Goal: Task Accomplishment & Management: Complete application form

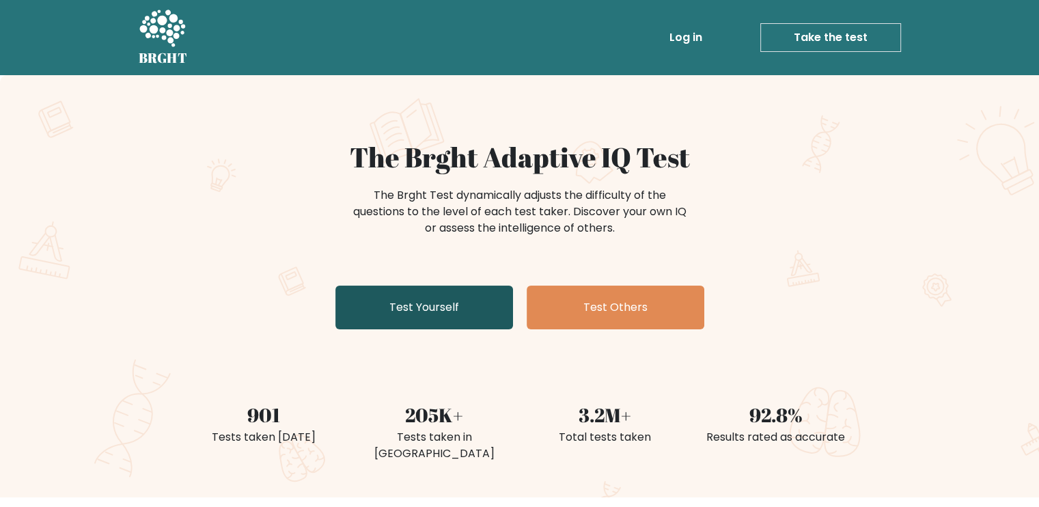
click at [454, 299] on link "Test Yourself" at bounding box center [424, 308] width 178 height 44
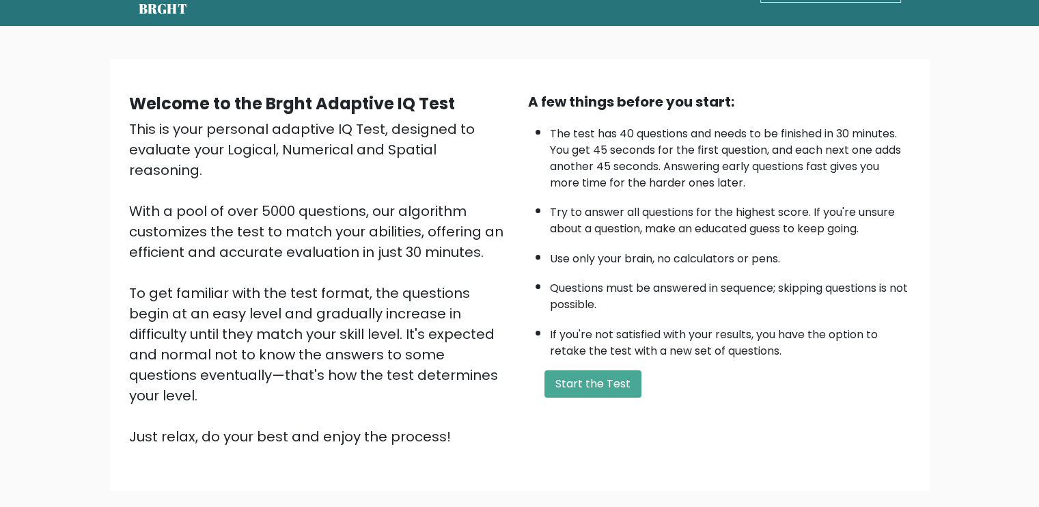
scroll to position [118, 0]
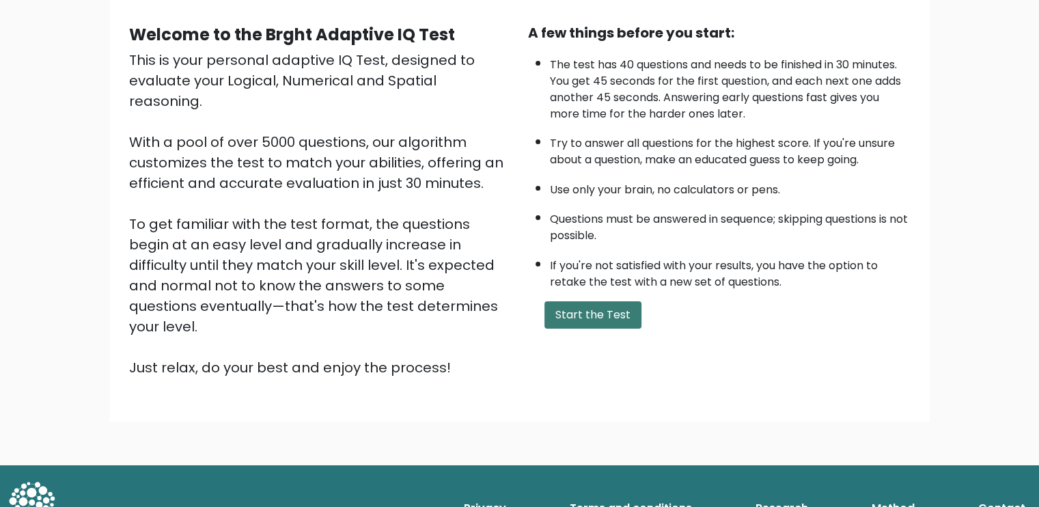
click at [554, 316] on button "Start the Test" at bounding box center [592, 314] width 97 height 27
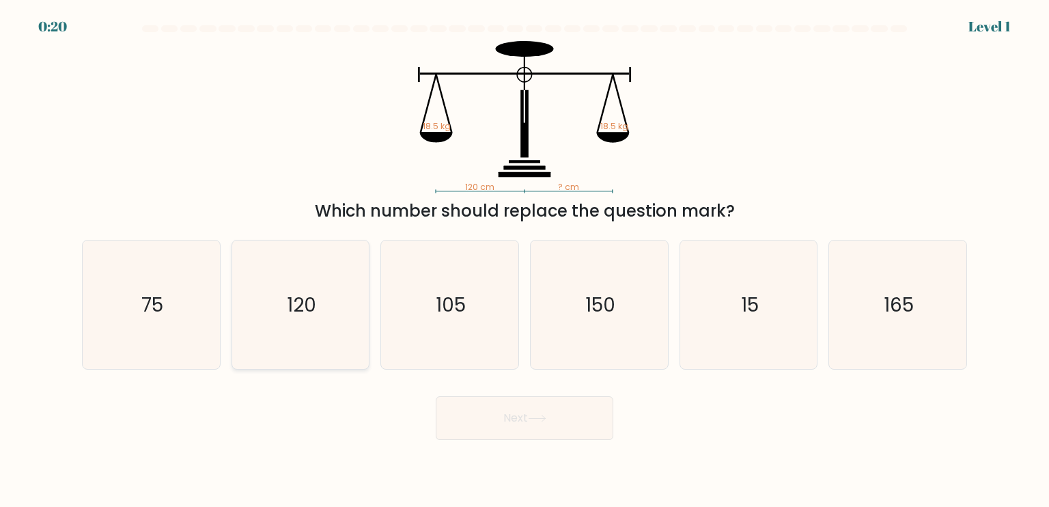
click at [322, 324] on icon "120" at bounding box center [300, 304] width 128 height 128
click at [525, 260] on input "b. 120" at bounding box center [525, 256] width 1 height 7
radio input "true"
click at [483, 427] on button "Next" at bounding box center [525, 418] width 178 height 44
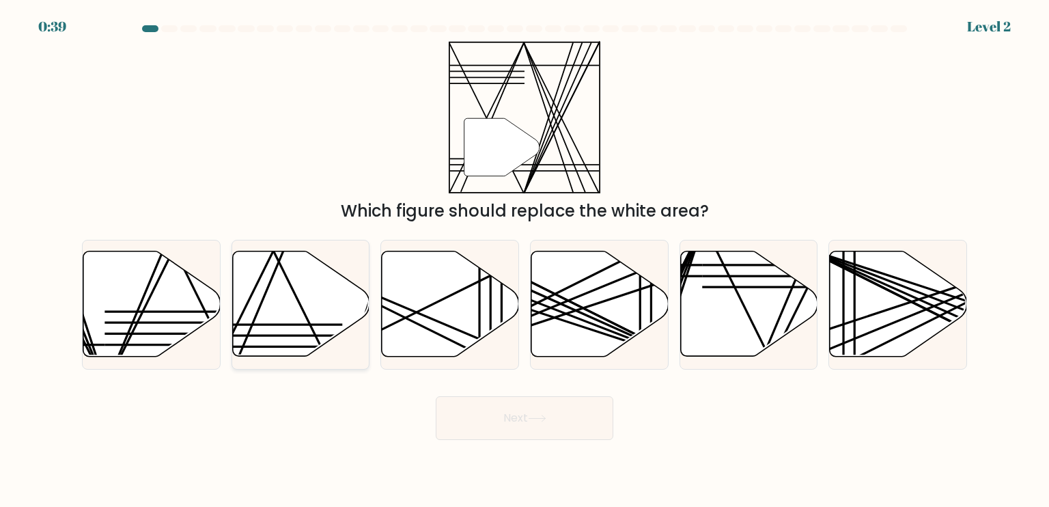
click at [298, 316] on icon at bounding box center [300, 303] width 137 height 105
click at [525, 260] on input "b." at bounding box center [525, 256] width 1 height 7
radio input "true"
click at [495, 431] on button "Next" at bounding box center [525, 418] width 178 height 44
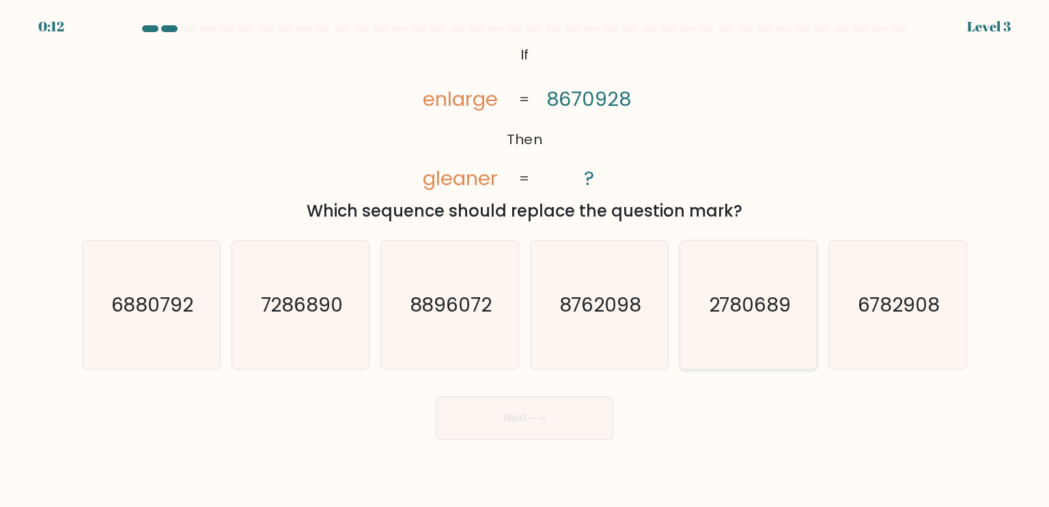
click at [748, 316] on text "2780689" at bounding box center [749, 303] width 83 height 27
click at [525, 260] on input "e. 2780689" at bounding box center [525, 256] width 1 height 7
radio input "true"
click at [563, 418] on button "Next" at bounding box center [525, 418] width 178 height 44
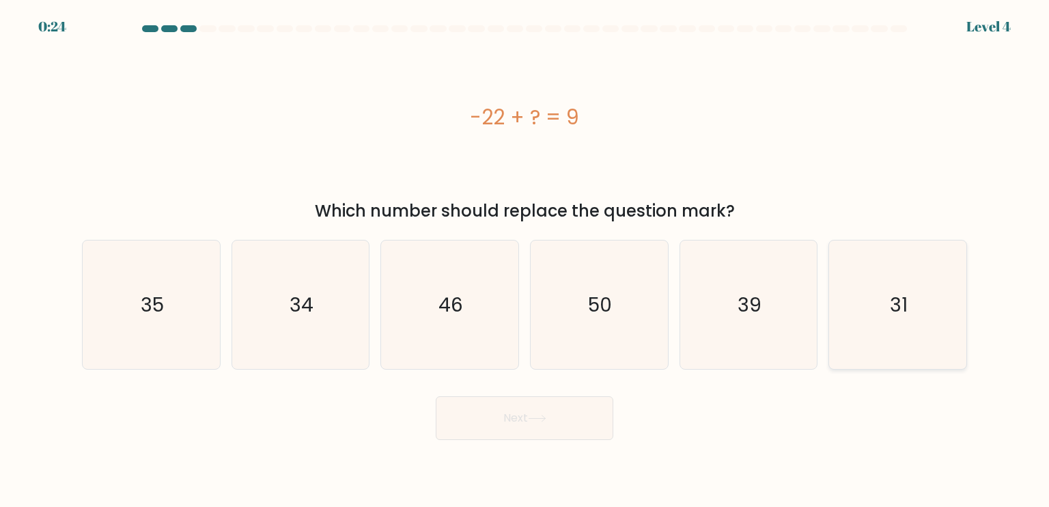
click at [915, 304] on icon "31" at bounding box center [897, 304] width 128 height 128
click at [525, 260] on input "f. 31" at bounding box center [525, 256] width 1 height 7
radio input "true"
click at [544, 426] on button "Next" at bounding box center [525, 418] width 178 height 44
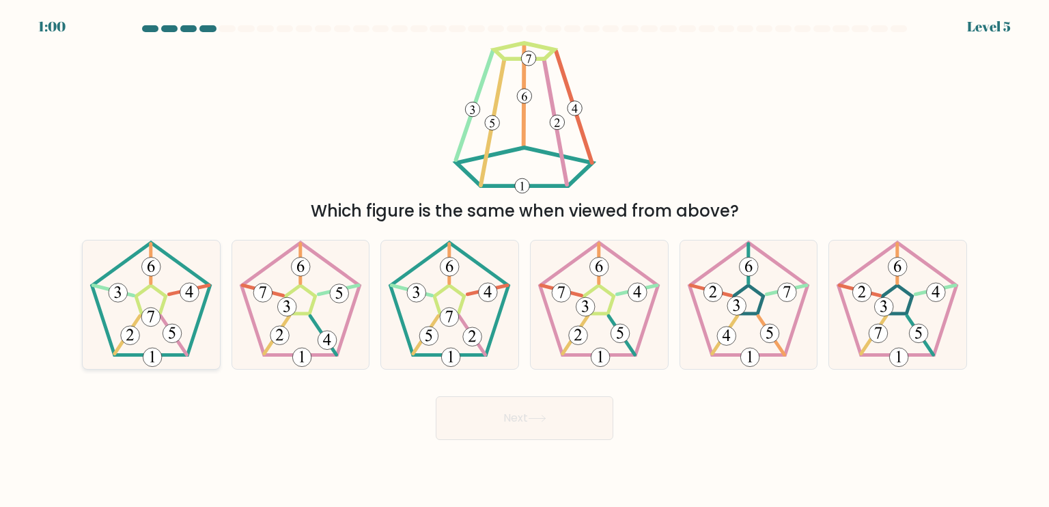
click at [164, 329] on 177 at bounding box center [172, 333] width 19 height 19
click at [525, 260] on input "a." at bounding box center [525, 256] width 1 height 7
radio input "true"
click at [544, 409] on button "Next" at bounding box center [525, 418] width 178 height 44
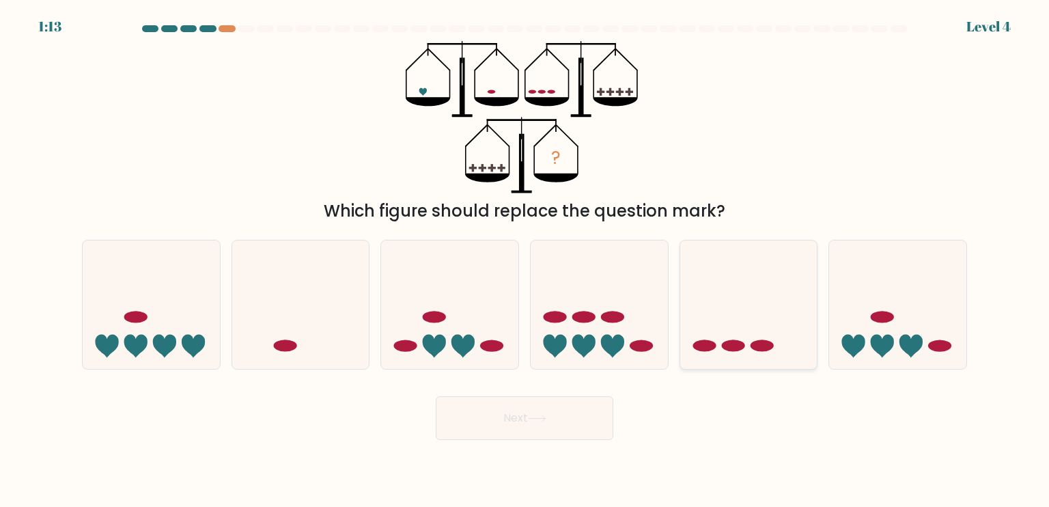
click at [781, 357] on icon at bounding box center [748, 304] width 137 height 113
click at [525, 260] on input "e." at bounding box center [525, 256] width 1 height 7
radio input "true"
click at [508, 430] on button "Next" at bounding box center [525, 418] width 178 height 44
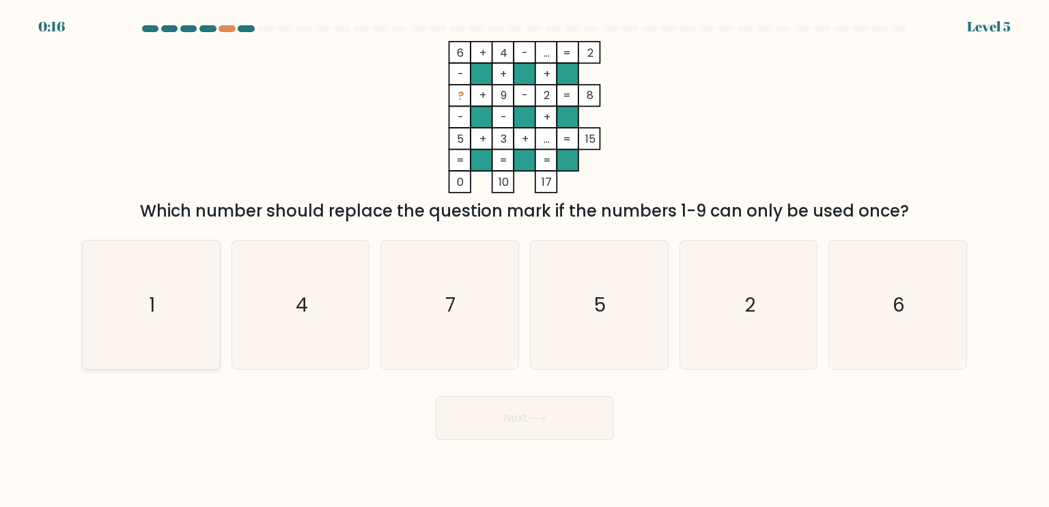
click at [130, 299] on icon "1" at bounding box center [151, 304] width 128 height 128
click at [525, 260] on input "a. 1" at bounding box center [525, 256] width 1 height 7
radio input "true"
click at [577, 415] on button "Next" at bounding box center [525, 418] width 178 height 44
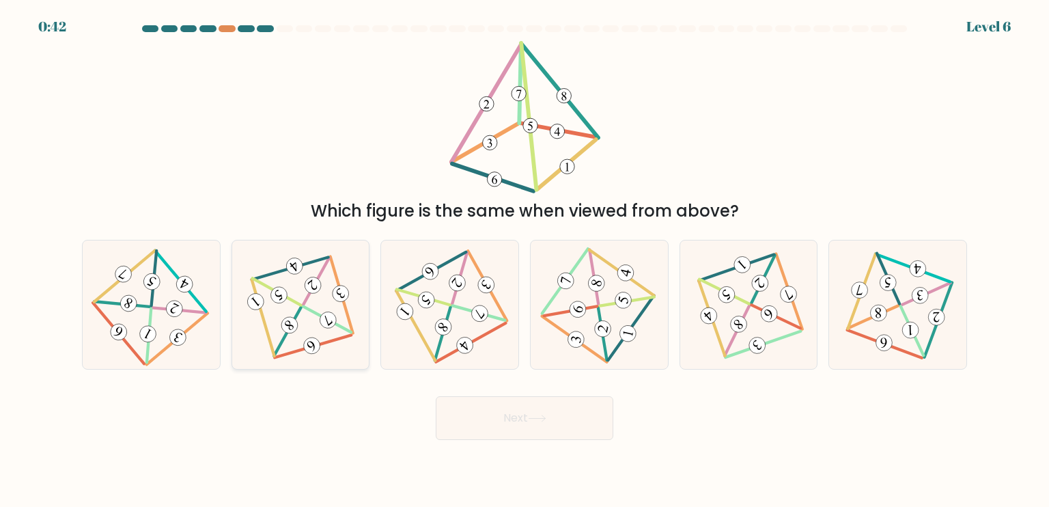
click at [324, 331] on icon at bounding box center [300, 304] width 105 height 103
click at [525, 260] on input "b." at bounding box center [525, 256] width 1 height 7
radio input "true"
click at [477, 438] on button "Next" at bounding box center [525, 418] width 178 height 44
click at [490, 421] on button "Next" at bounding box center [525, 418] width 178 height 44
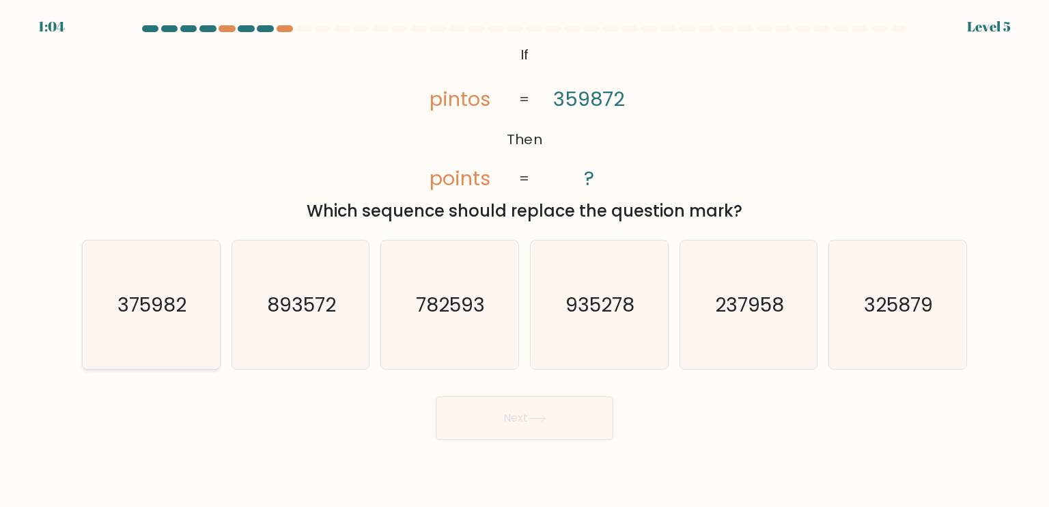
click at [164, 337] on icon "375982" at bounding box center [151, 304] width 128 height 128
click at [525, 260] on input "a. 375982" at bounding box center [525, 256] width 1 height 7
radio input "true"
click at [583, 423] on button "Next" at bounding box center [525, 418] width 178 height 44
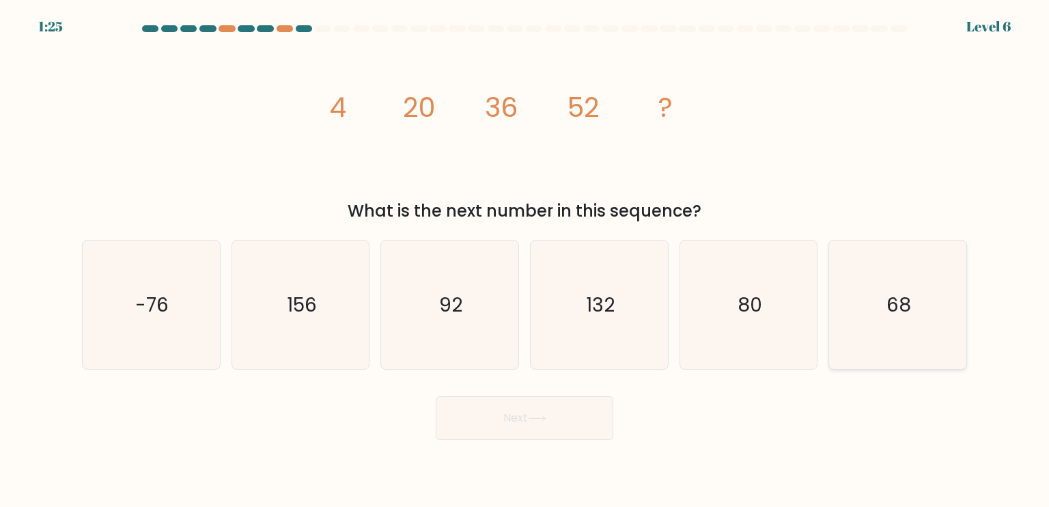
click at [855, 294] on icon "68" at bounding box center [897, 304] width 128 height 128
click at [525, 260] on input "f. 68" at bounding box center [525, 256] width 1 height 7
radio input "true"
click at [557, 434] on button "Next" at bounding box center [525, 418] width 178 height 44
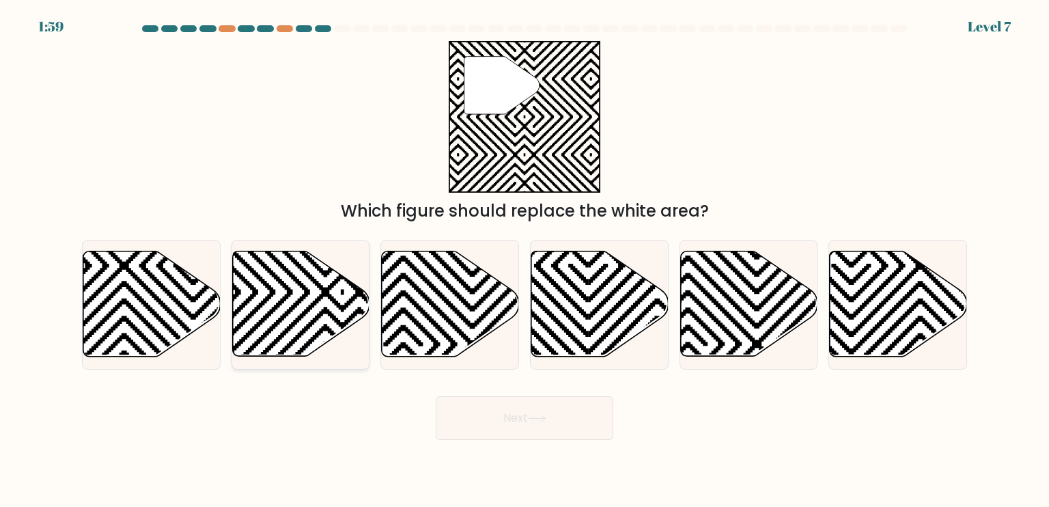
click at [316, 313] on icon at bounding box center [300, 303] width 137 height 105
click at [525, 260] on input "b." at bounding box center [525, 256] width 1 height 7
radio input "true"
click at [534, 414] on button "Next" at bounding box center [525, 418] width 178 height 44
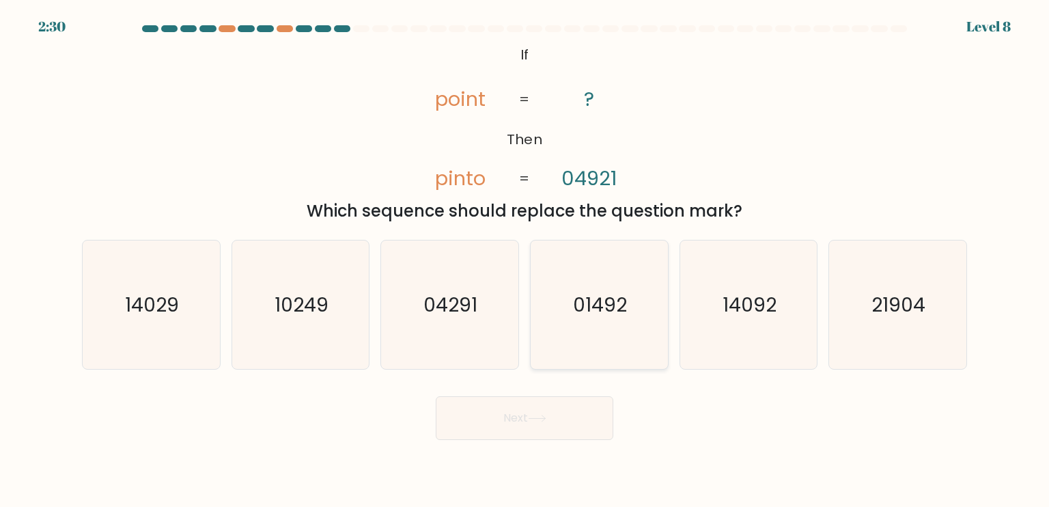
click at [583, 316] on text "01492" at bounding box center [601, 303] width 54 height 27
click at [525, 260] on input "d. 01492" at bounding box center [525, 256] width 1 height 7
radio input "true"
click at [549, 428] on button "Next" at bounding box center [525, 418] width 178 height 44
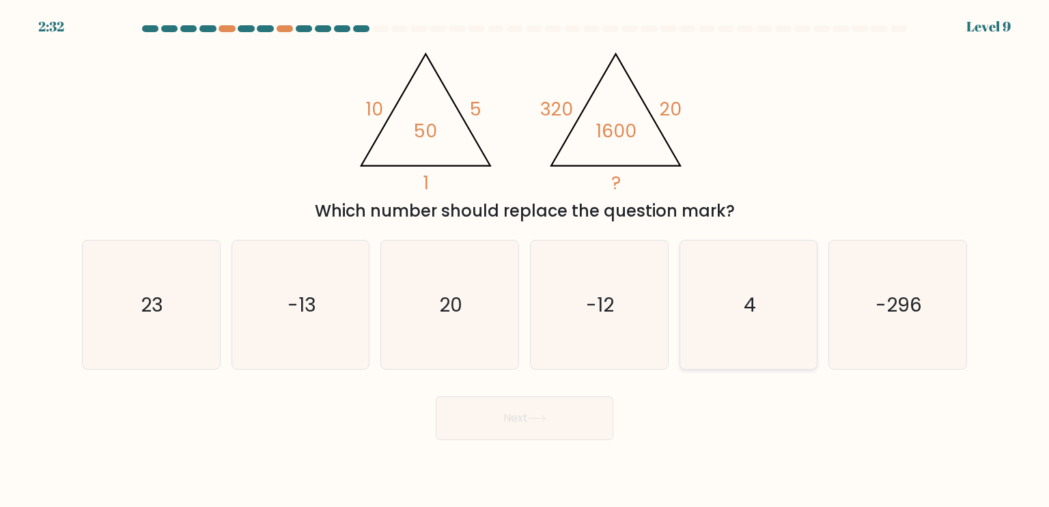
click at [762, 338] on icon "4" at bounding box center [748, 304] width 128 height 128
click at [525, 260] on input "e. 4" at bounding box center [525, 256] width 1 height 7
radio input "true"
click at [583, 415] on button "Next" at bounding box center [525, 418] width 178 height 44
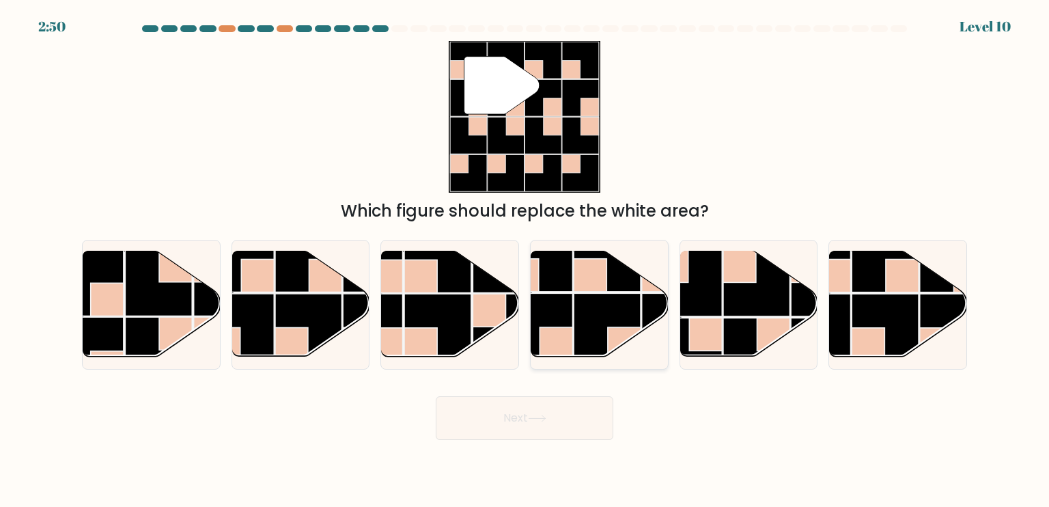
click at [605, 337] on rect at bounding box center [607, 327] width 67 height 67
click at [525, 260] on input "d." at bounding box center [525, 256] width 1 height 7
radio input "true"
click at [541, 428] on button "Next" at bounding box center [525, 418] width 178 height 44
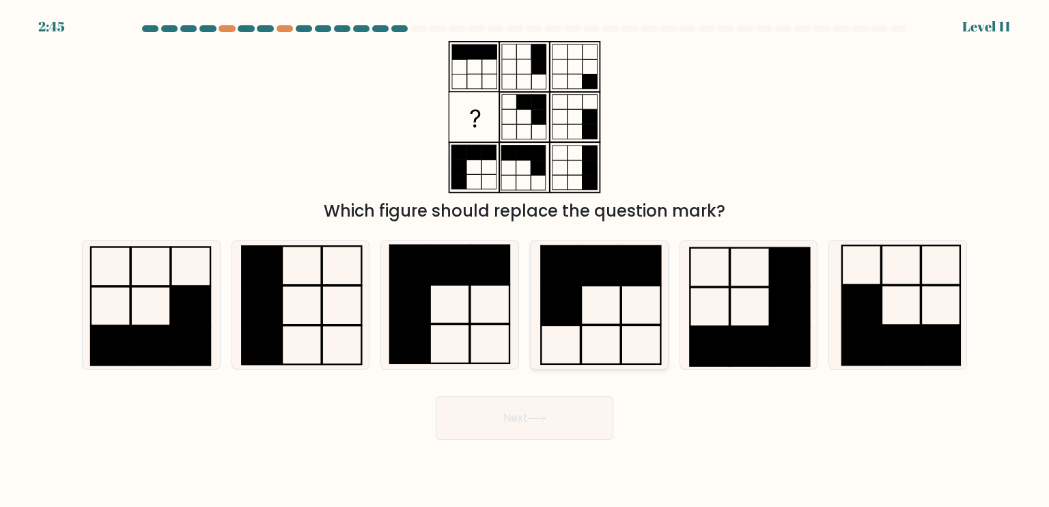
click at [593, 296] on icon at bounding box center [599, 304] width 128 height 128
click at [525, 260] on input "d." at bounding box center [525, 256] width 1 height 7
radio input "true"
click at [589, 417] on button "Next" at bounding box center [525, 418] width 178 height 44
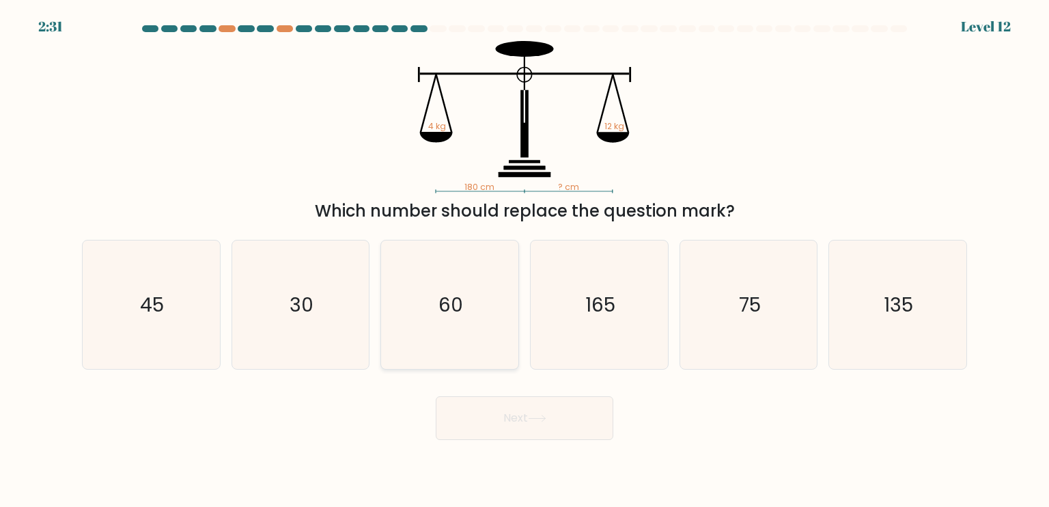
click at [415, 327] on icon "60" at bounding box center [449, 304] width 128 height 128
click at [525, 260] on input "c. 60" at bounding box center [525, 256] width 1 height 7
radio input "true"
click at [454, 409] on button "Next" at bounding box center [525, 418] width 178 height 44
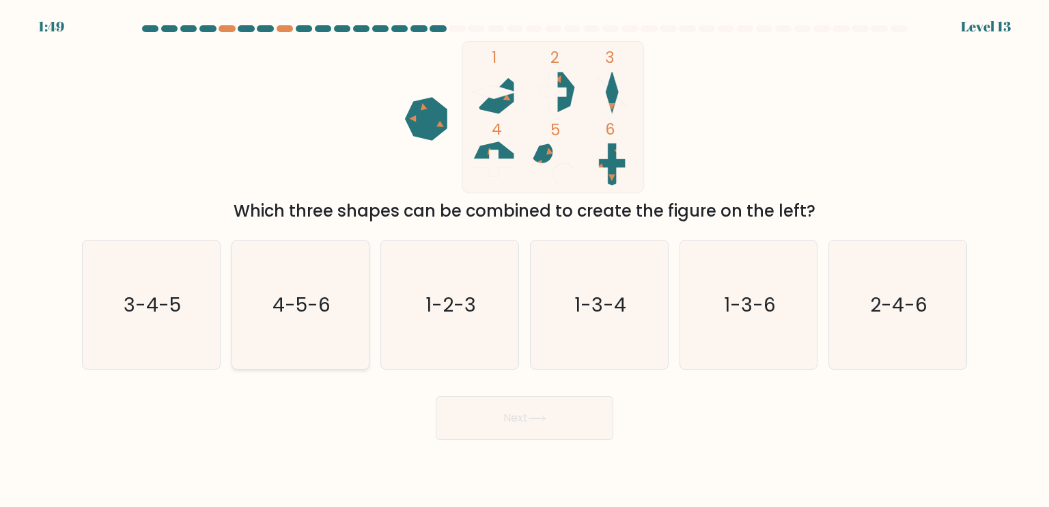
click at [324, 292] on text "4-5-6" at bounding box center [302, 303] width 58 height 27
click at [525, 260] on input "b. 4-5-6" at bounding box center [525, 256] width 1 height 7
radio input "true"
click at [947, 301] on icon "2-4-6" at bounding box center [897, 304] width 128 height 128
click at [525, 260] on input "f. 2-4-6" at bounding box center [525, 256] width 1 height 7
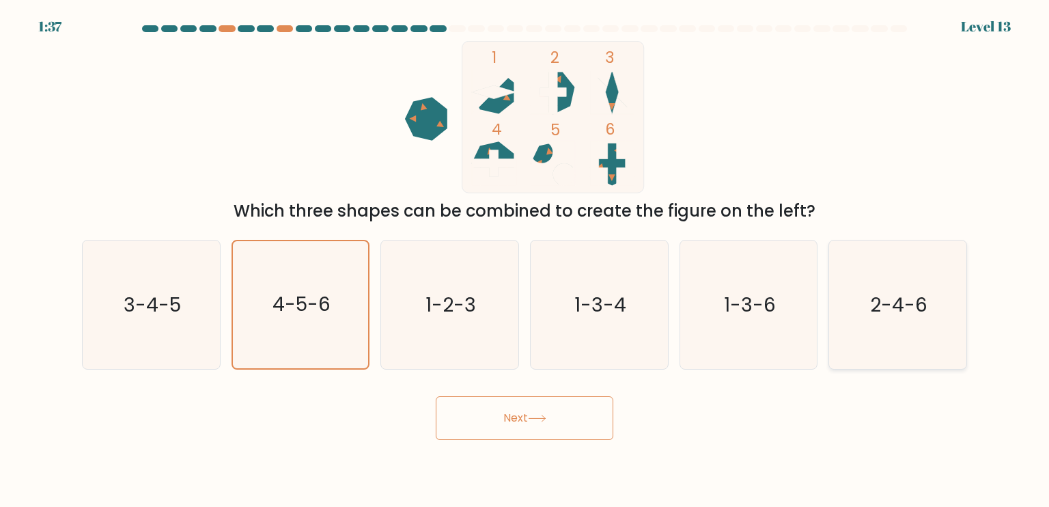
radio input "true"
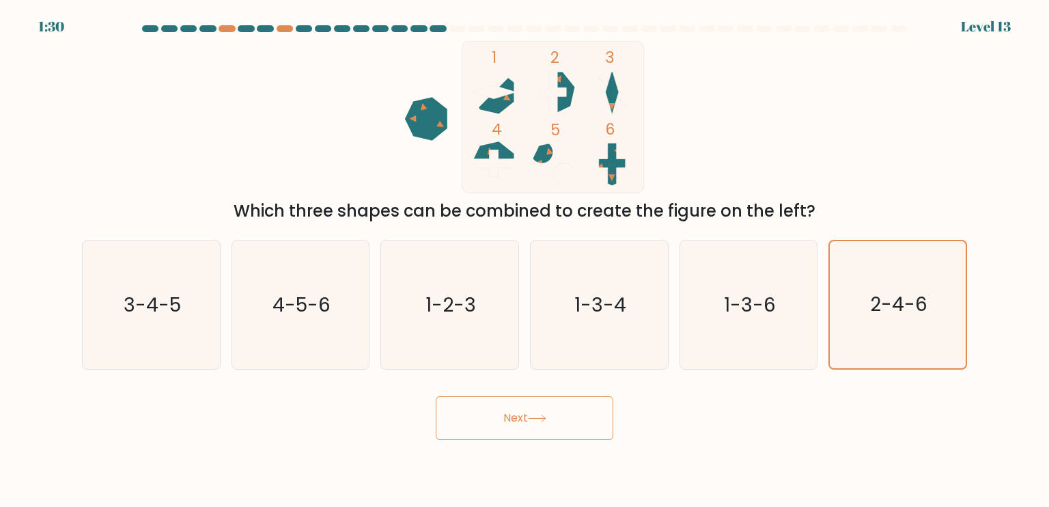
click at [500, 406] on button "Next" at bounding box center [525, 418] width 178 height 44
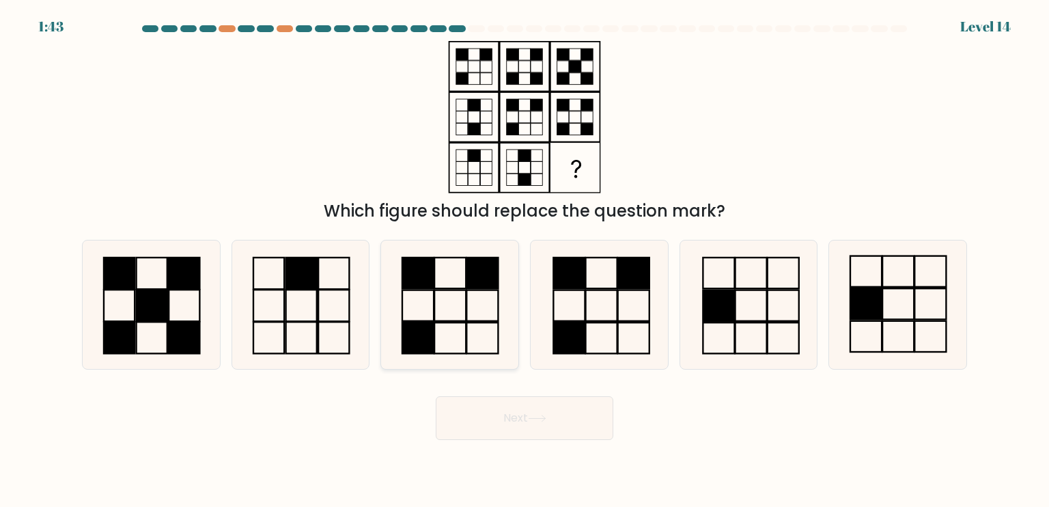
click at [457, 299] on icon at bounding box center [449, 304] width 128 height 128
click at [525, 260] on input "c." at bounding box center [525, 256] width 1 height 7
radio input "true"
click at [528, 428] on button "Next" at bounding box center [525, 418] width 178 height 44
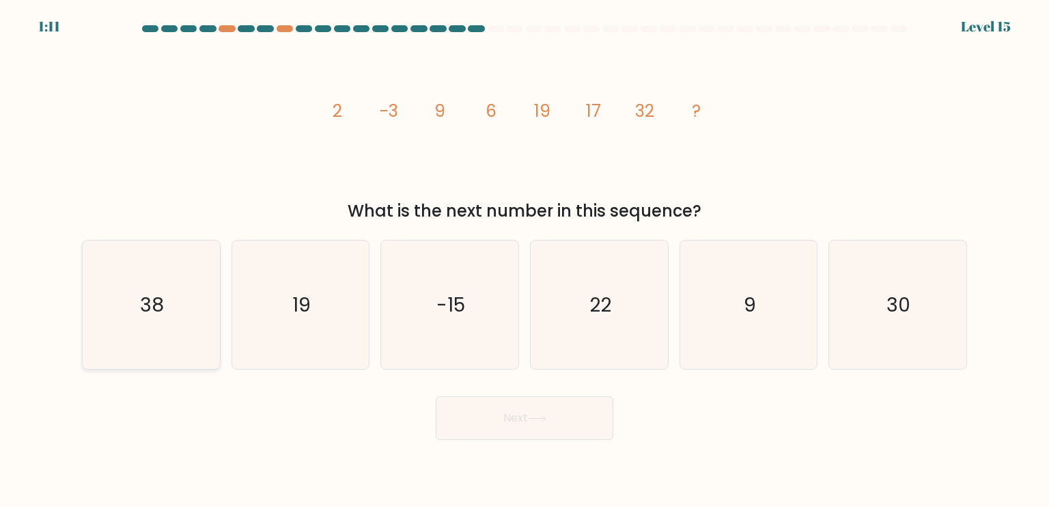
click at [123, 330] on icon "38" at bounding box center [151, 304] width 128 height 128
click at [525, 260] on input "a. 38" at bounding box center [525, 256] width 1 height 7
radio input "true"
click at [454, 417] on button "Next" at bounding box center [525, 418] width 178 height 44
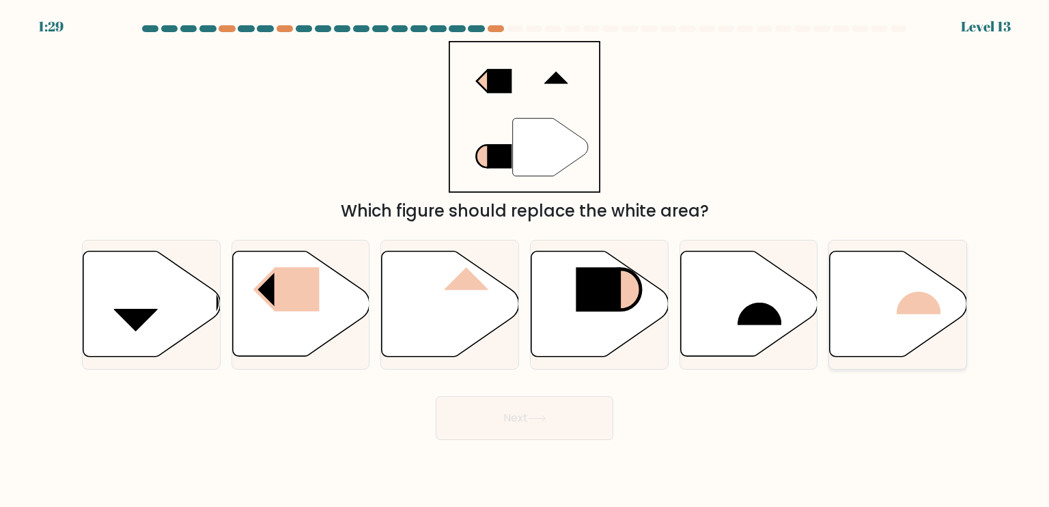
click at [922, 322] on icon at bounding box center [898, 303] width 137 height 105
click at [525, 260] on input "f." at bounding box center [525, 256] width 1 height 7
radio input "true"
click at [545, 411] on button "Next" at bounding box center [525, 418] width 178 height 44
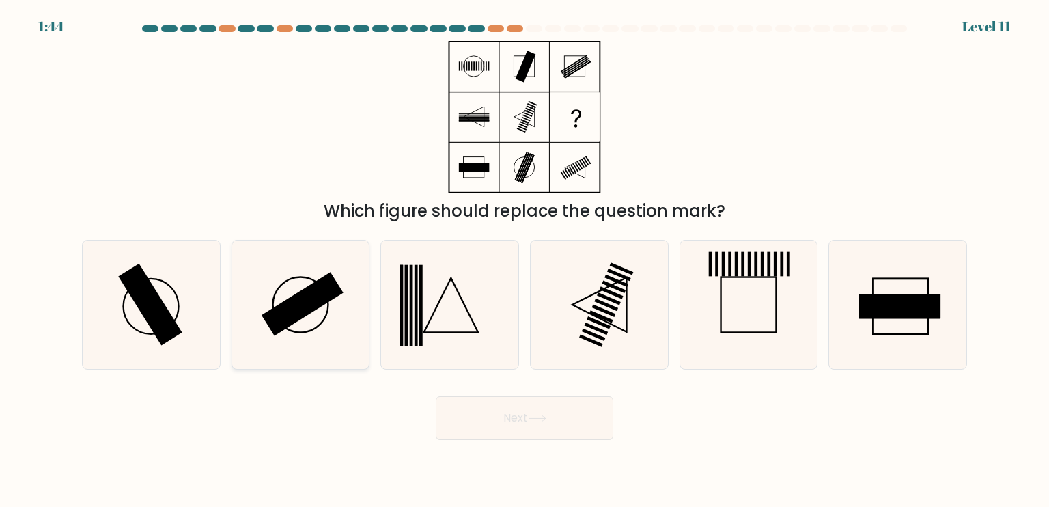
click at [292, 324] on rect at bounding box center [303, 304] width 82 height 64
click at [525, 260] on input "b." at bounding box center [525, 256] width 1 height 7
radio input "true"
click at [525, 428] on button "Next" at bounding box center [525, 418] width 178 height 44
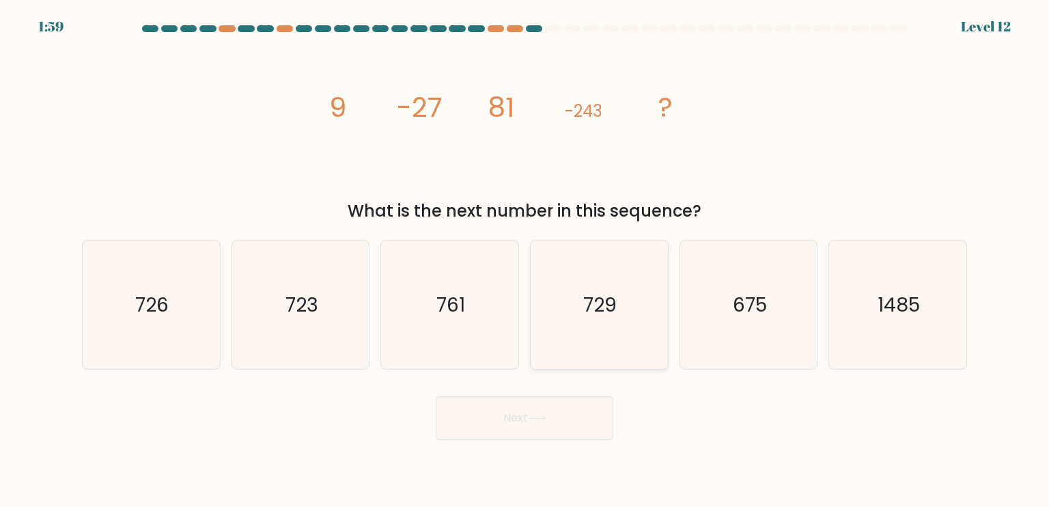
click at [613, 316] on text "729" at bounding box center [600, 303] width 33 height 27
click at [525, 260] on input "d. 729" at bounding box center [525, 256] width 1 height 7
radio input "true"
click at [572, 431] on button "Next" at bounding box center [525, 418] width 178 height 44
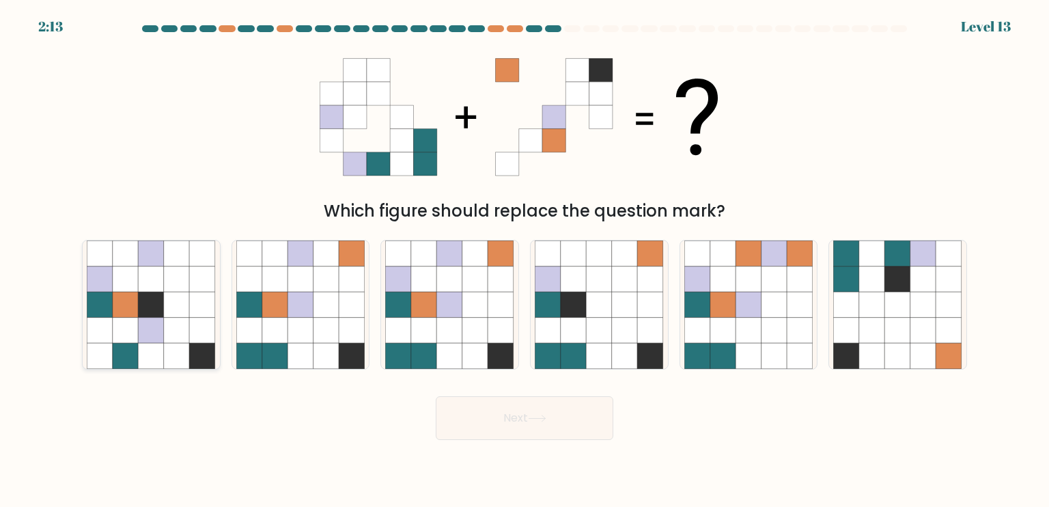
click at [191, 305] on icon at bounding box center [203, 305] width 26 height 26
click at [525, 260] on input "a." at bounding box center [525, 256] width 1 height 7
radio input "true"
click at [504, 437] on button "Next" at bounding box center [525, 418] width 178 height 44
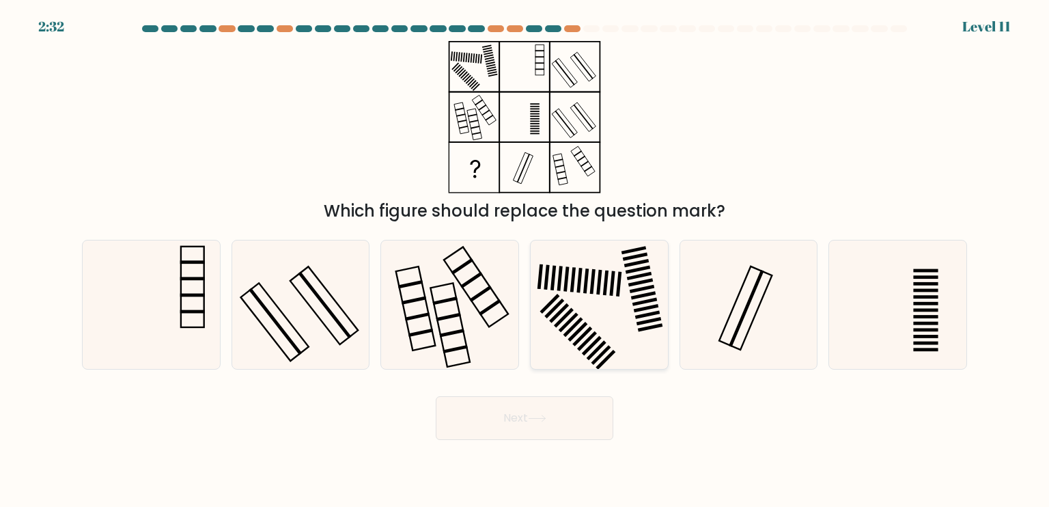
click at [593, 331] on icon at bounding box center [599, 304] width 128 height 128
click at [525, 260] on input "d." at bounding box center [525, 256] width 1 height 7
radio input "true"
click at [579, 428] on button "Next" at bounding box center [525, 418] width 178 height 44
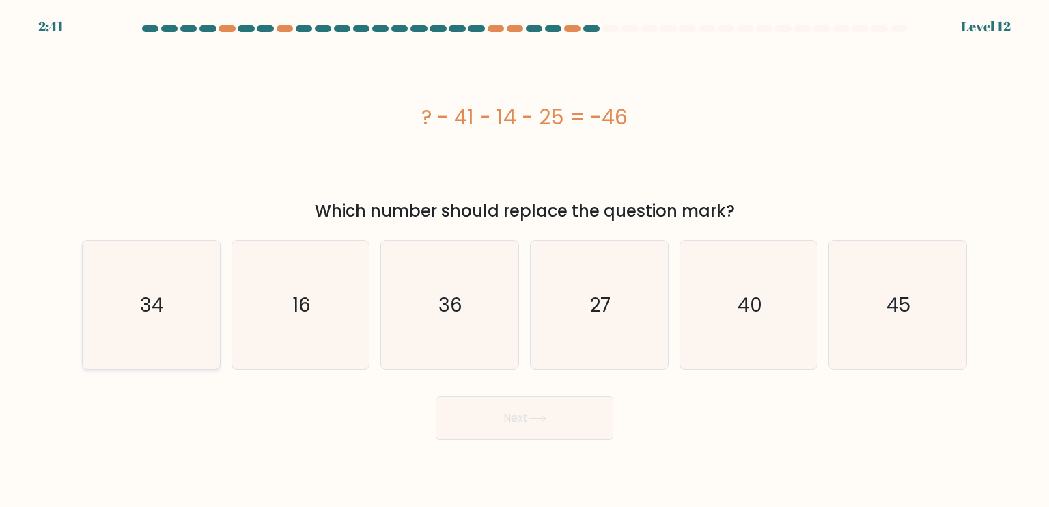
click at [164, 325] on icon "34" at bounding box center [151, 304] width 128 height 128
click at [525, 260] on input "a. 34" at bounding box center [525, 256] width 1 height 7
radio input "true"
click at [586, 425] on button "Next" at bounding box center [525, 418] width 178 height 44
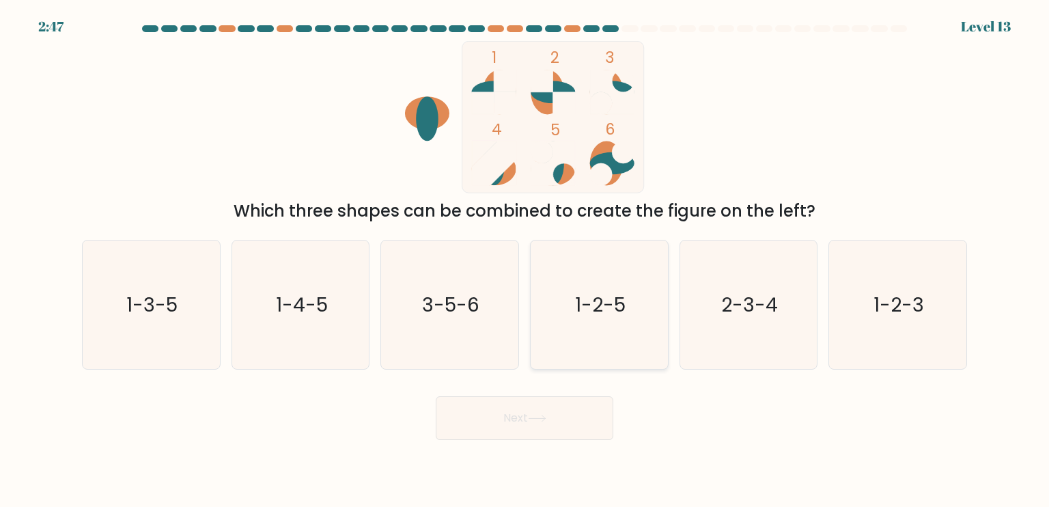
drag, startPoint x: 589, startPoint y: 312, endPoint x: 572, endPoint y: 365, distance: 55.1
click at [588, 312] on text "1-2-5" at bounding box center [600, 303] width 51 height 27
click at [525, 260] on input "d. 1-2-5" at bounding box center [525, 256] width 1 height 7
radio input "true"
click at [551, 412] on button "Next" at bounding box center [525, 418] width 178 height 44
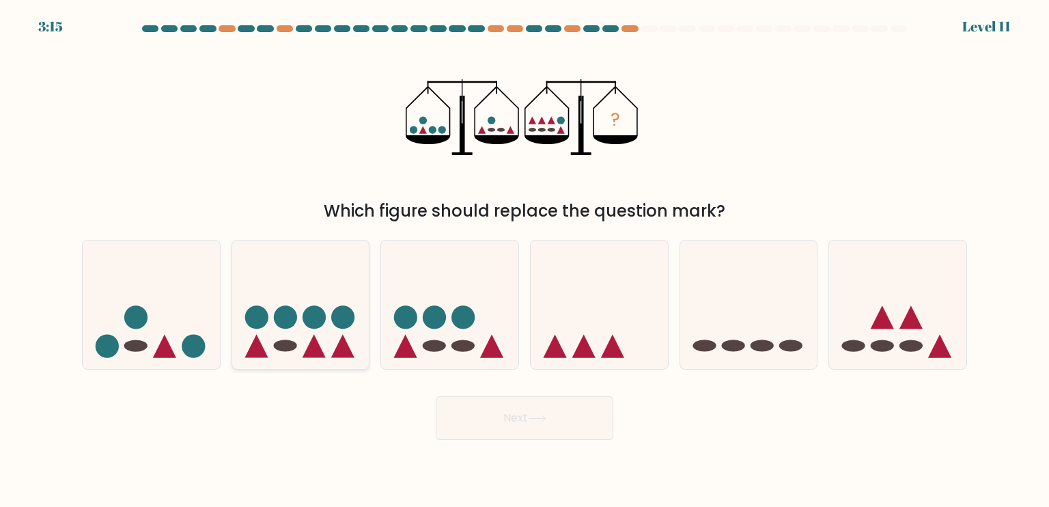
click at [327, 336] on icon at bounding box center [300, 304] width 137 height 113
click at [525, 260] on input "b." at bounding box center [525, 256] width 1 height 7
radio input "true"
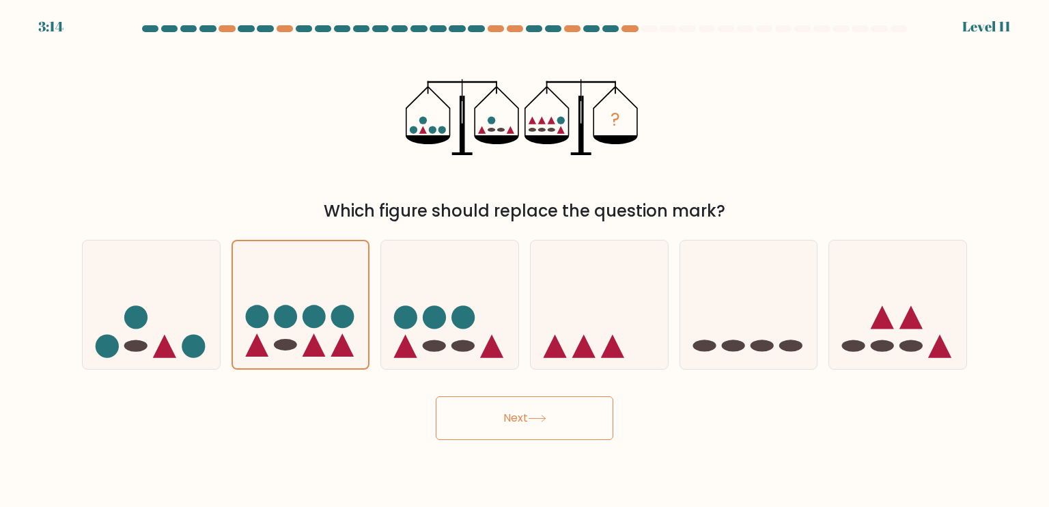
click at [493, 419] on button "Next" at bounding box center [525, 418] width 178 height 44
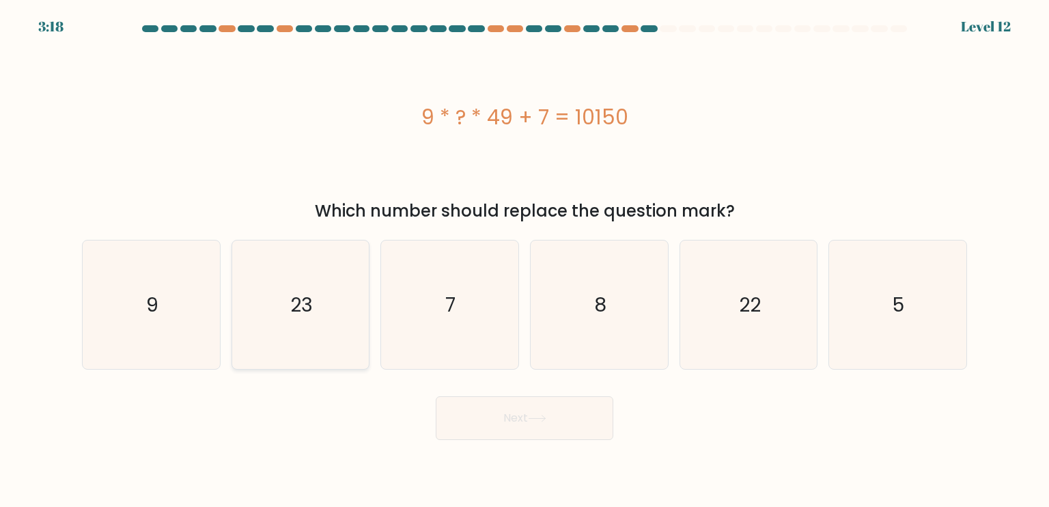
click at [323, 290] on icon "23" at bounding box center [300, 304] width 128 height 128
click at [525, 260] on input "b. 23" at bounding box center [525, 256] width 1 height 7
radio input "true"
click at [495, 426] on button "Next" at bounding box center [525, 418] width 178 height 44
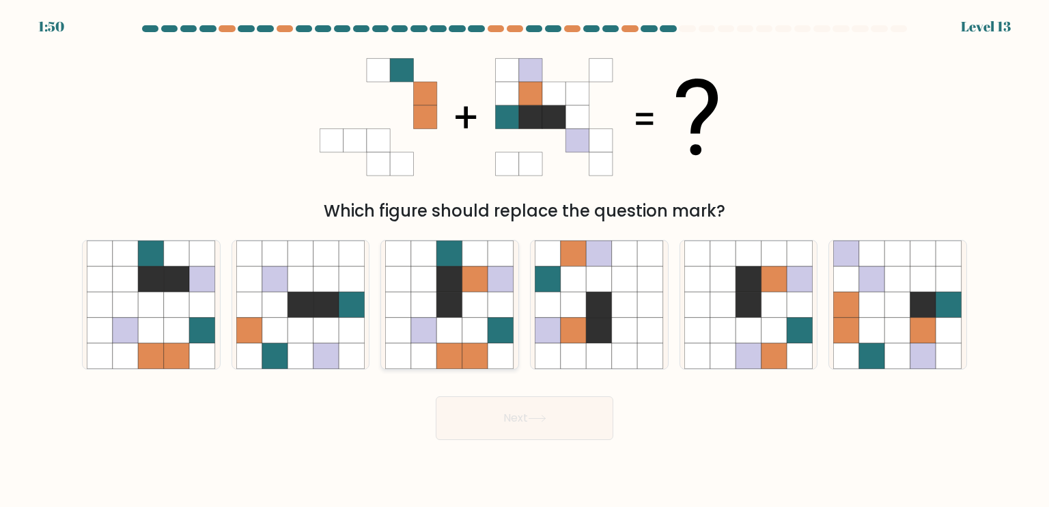
click at [486, 336] on icon at bounding box center [475, 331] width 26 height 26
click at [525, 260] on input "c." at bounding box center [525, 256] width 1 height 7
radio input "true"
click at [503, 431] on button "Next" at bounding box center [525, 418] width 178 height 44
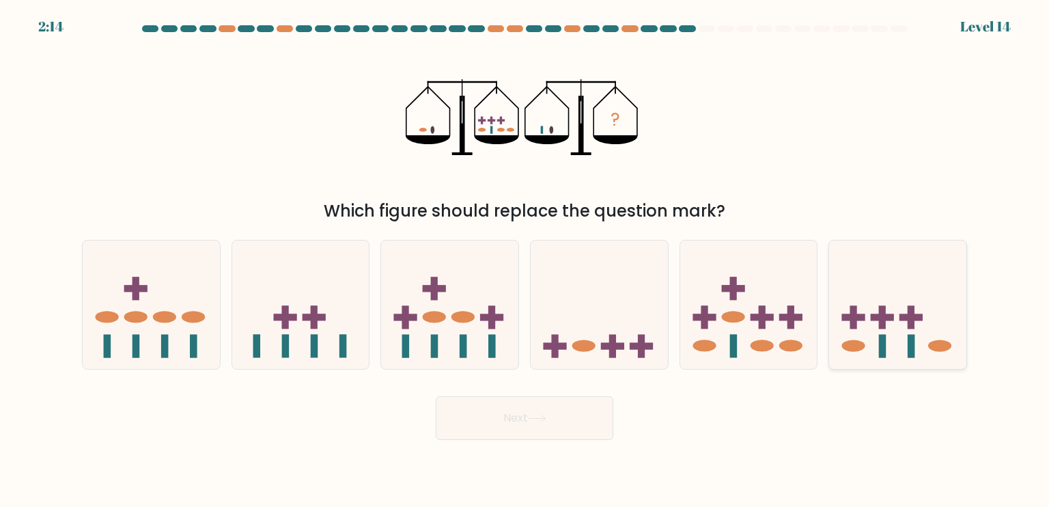
click at [898, 330] on icon at bounding box center [897, 304] width 137 height 113
click at [525, 260] on input "f." at bounding box center [525, 256] width 1 height 7
radio input "true"
click at [484, 409] on button "Next" at bounding box center [525, 418] width 178 height 44
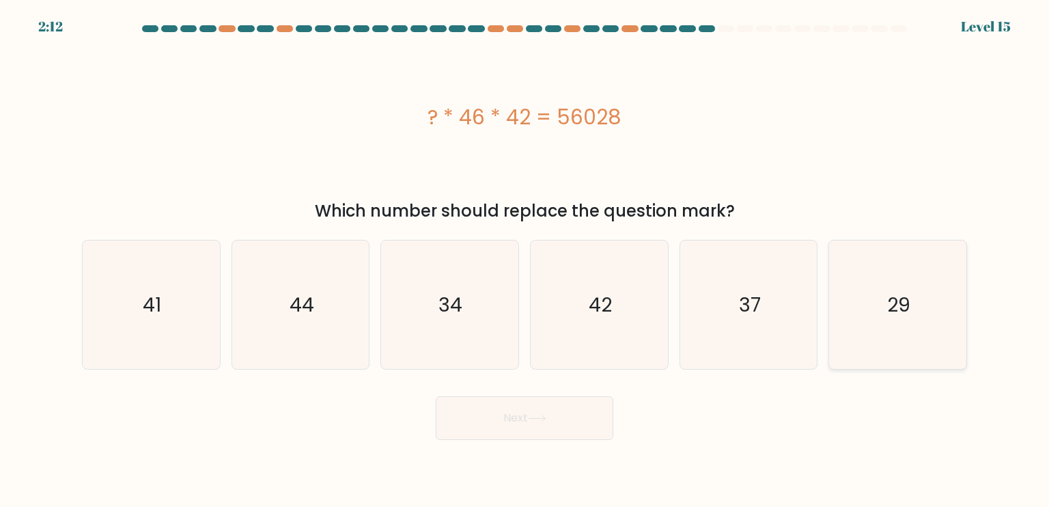
click at [891, 338] on icon "29" at bounding box center [897, 304] width 128 height 128
click at [525, 260] on input "f. 29" at bounding box center [525, 256] width 1 height 7
radio input "true"
click at [590, 423] on button "Next" at bounding box center [525, 418] width 178 height 44
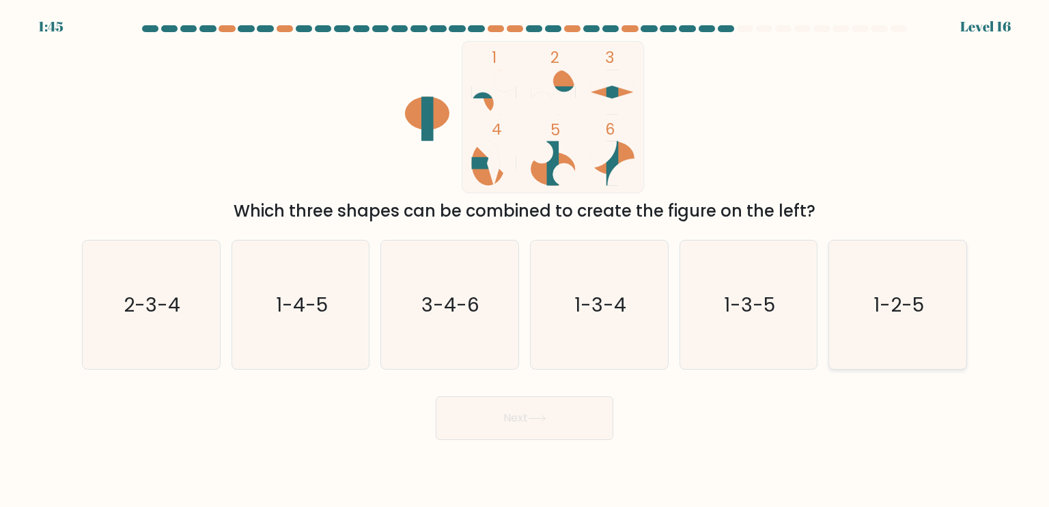
click at [864, 310] on icon "1-2-5" at bounding box center [897, 304] width 128 height 128
click at [525, 260] on input "f. 1-2-5" at bounding box center [525, 256] width 1 height 7
radio input "true"
click at [555, 419] on button "Next" at bounding box center [525, 418] width 178 height 44
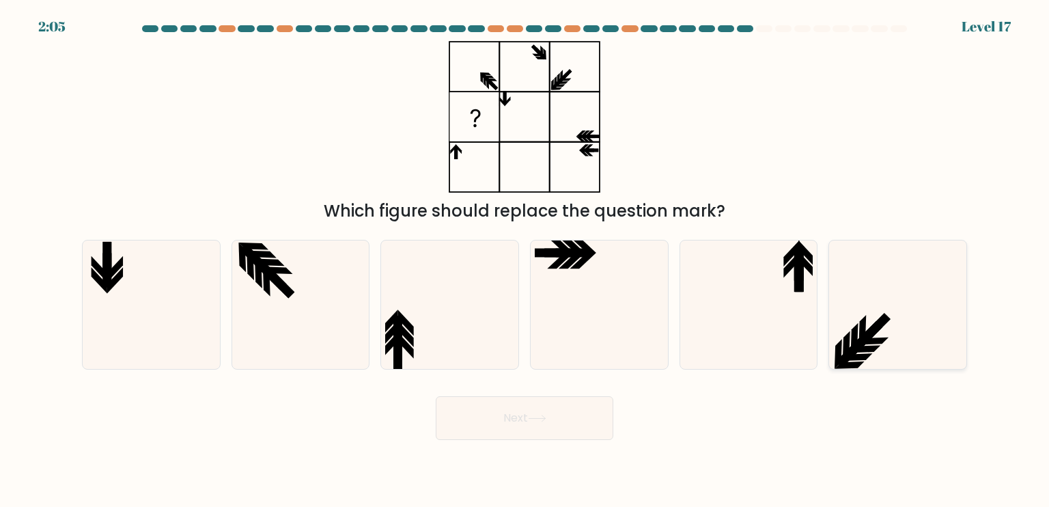
click at [907, 335] on icon at bounding box center [897, 304] width 128 height 128
click at [525, 260] on input "f." at bounding box center [525, 256] width 1 height 7
radio input "true"
drag, startPoint x: 794, startPoint y: 360, endPoint x: 740, endPoint y: 365, distance: 54.9
click at [794, 359] on icon at bounding box center [748, 304] width 128 height 128
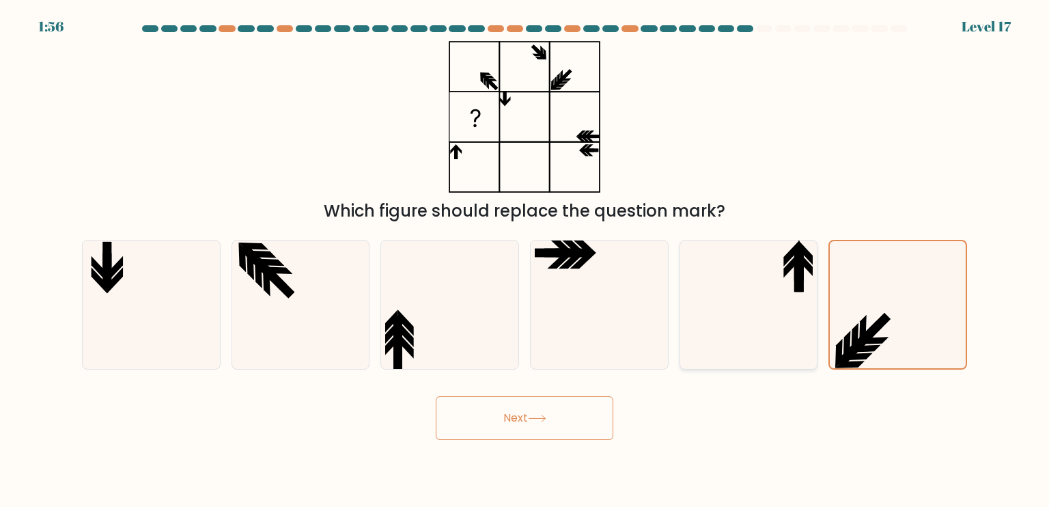
click at [525, 260] on input "e." at bounding box center [525, 256] width 1 height 7
radio input "true"
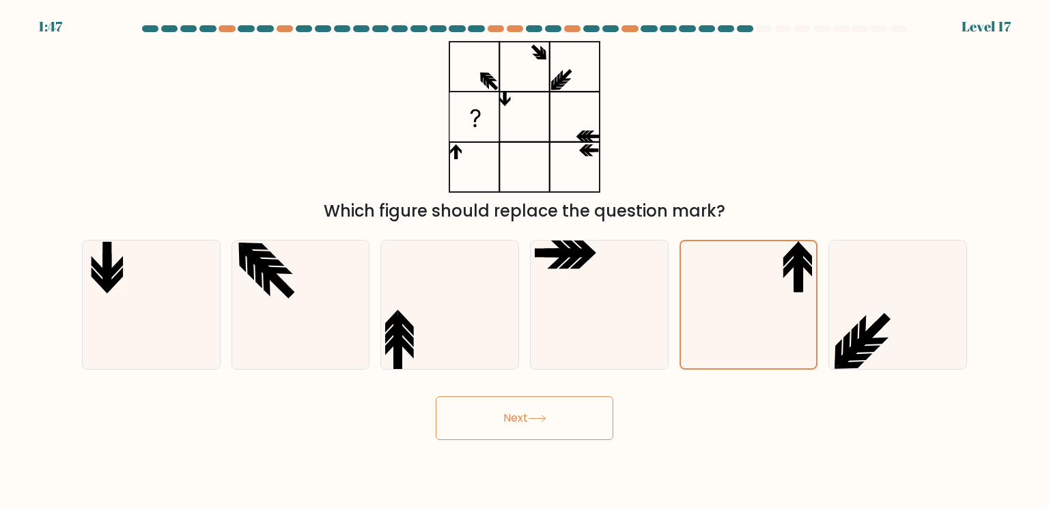
click at [540, 419] on icon at bounding box center [537, 419] width 18 height 8
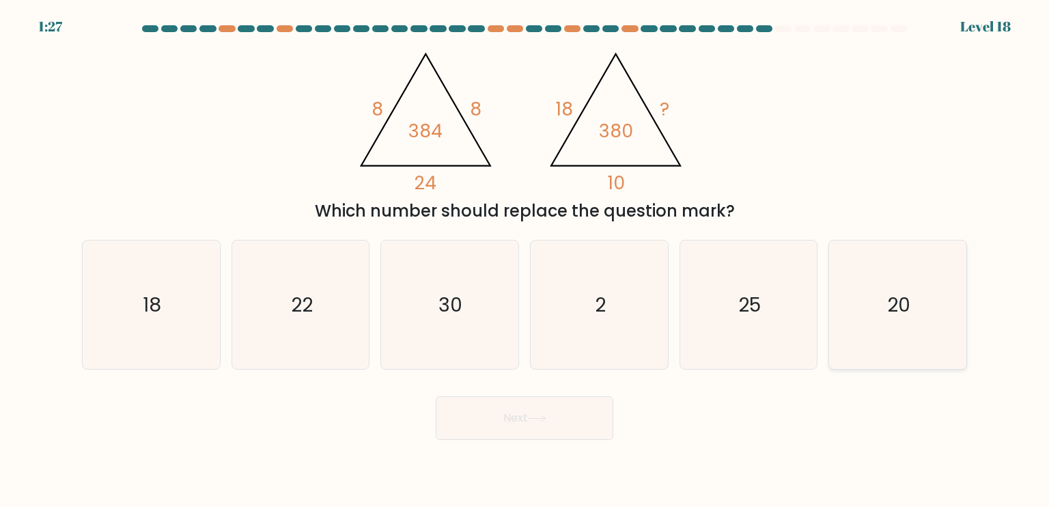
click at [881, 330] on icon "20" at bounding box center [897, 304] width 128 height 128
click at [525, 260] on input "f. 20" at bounding box center [525, 256] width 1 height 7
radio input "true"
click at [538, 425] on button "Next" at bounding box center [525, 418] width 178 height 44
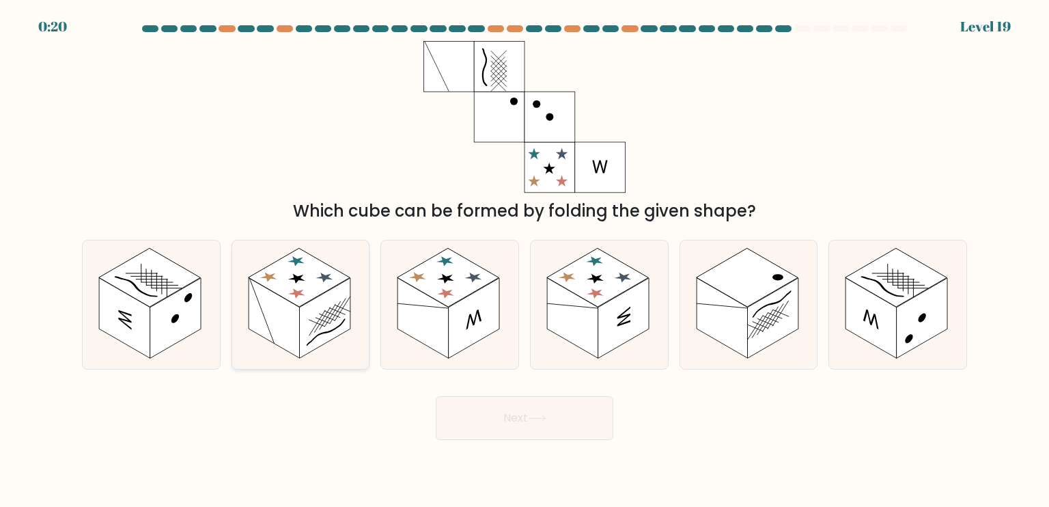
click at [294, 320] on rect at bounding box center [274, 317] width 51 height 81
click at [525, 260] on input "b." at bounding box center [525, 256] width 1 height 7
radio input "true"
click at [536, 419] on icon at bounding box center [537, 419] width 18 height 8
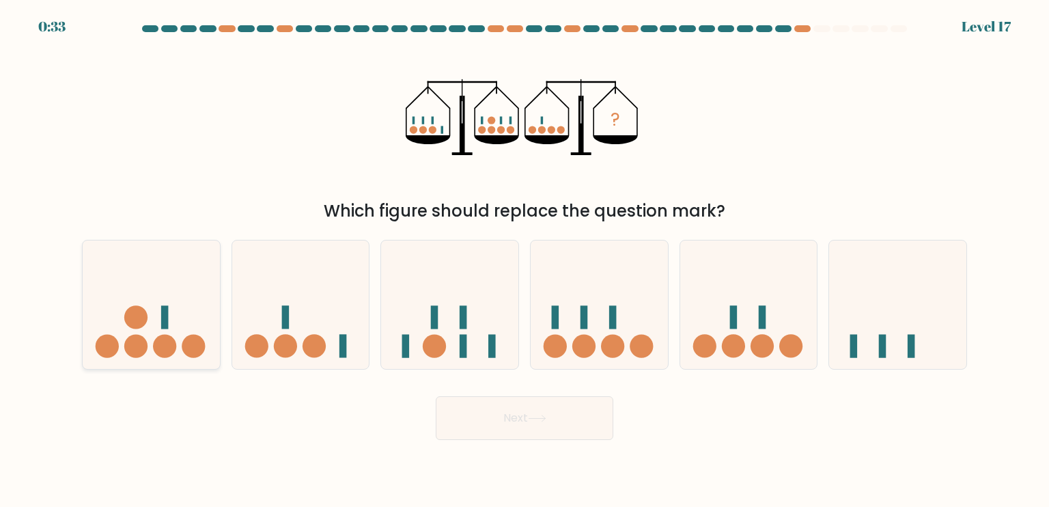
click at [145, 331] on icon at bounding box center [151, 304] width 137 height 113
click at [525, 260] on input "a." at bounding box center [525, 256] width 1 height 7
radio input "true"
click at [507, 420] on button "Next" at bounding box center [525, 418] width 178 height 44
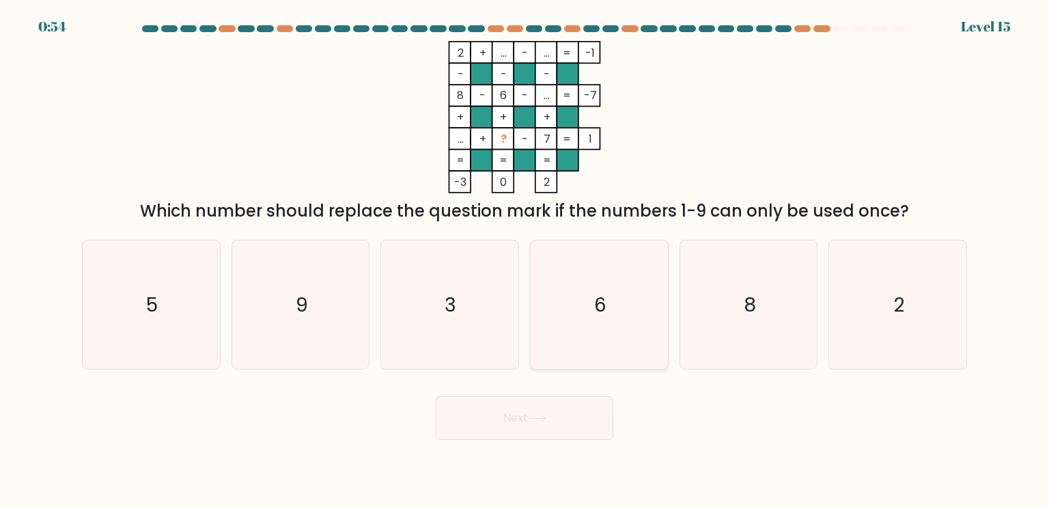
click at [560, 297] on icon "6" at bounding box center [599, 304] width 128 height 128
click at [525, 260] on input "d. 6" at bounding box center [525, 256] width 1 height 7
radio input "true"
click at [512, 415] on button "Next" at bounding box center [525, 418] width 178 height 44
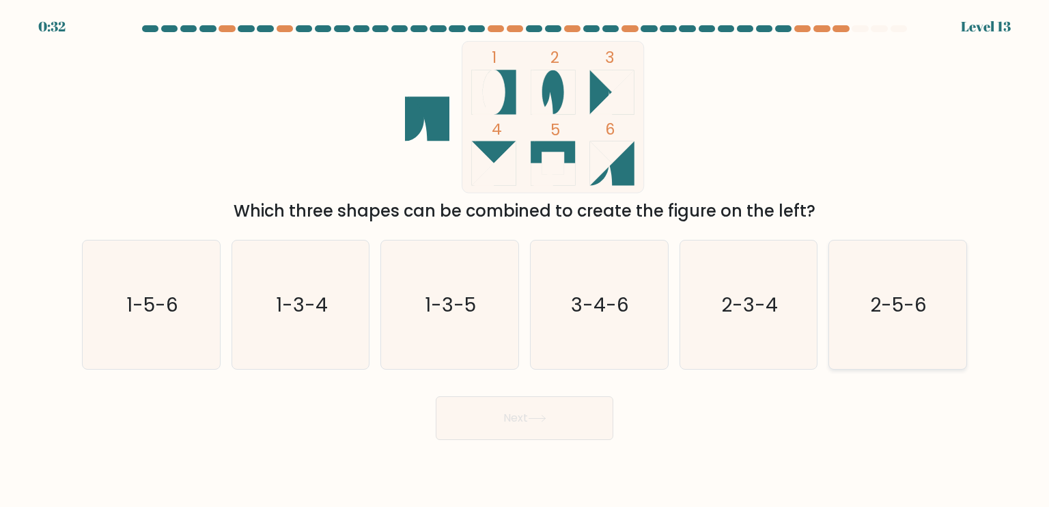
click at [883, 311] on text "2-5-6" at bounding box center [899, 303] width 57 height 27
click at [525, 260] on input "f. 2-5-6" at bounding box center [525, 256] width 1 height 7
radio input "true"
click at [571, 417] on button "Next" at bounding box center [525, 418] width 178 height 44
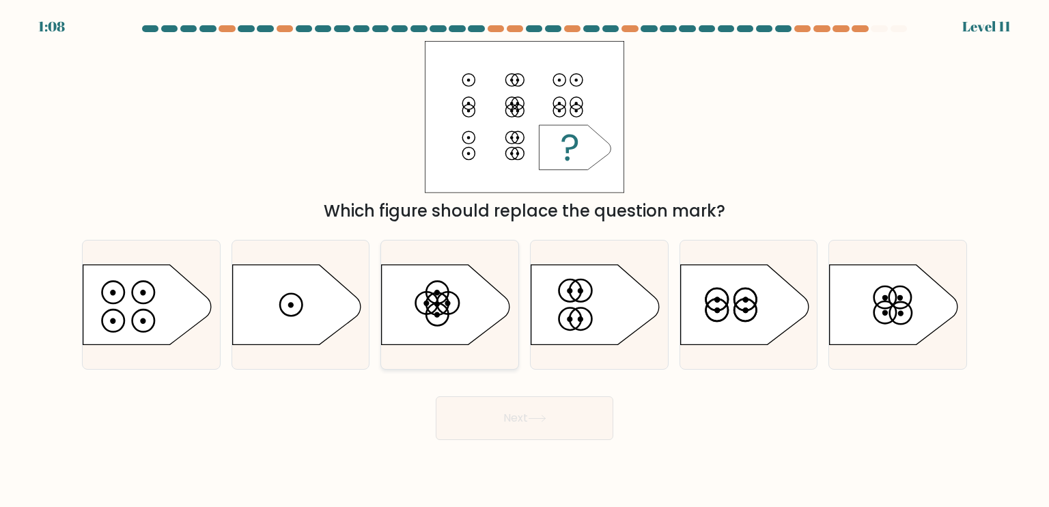
click at [473, 297] on icon at bounding box center [446, 304] width 128 height 80
click at [525, 260] on input "c." at bounding box center [525, 256] width 1 height 7
radio input "true"
click at [494, 417] on button "Next" at bounding box center [525, 418] width 178 height 44
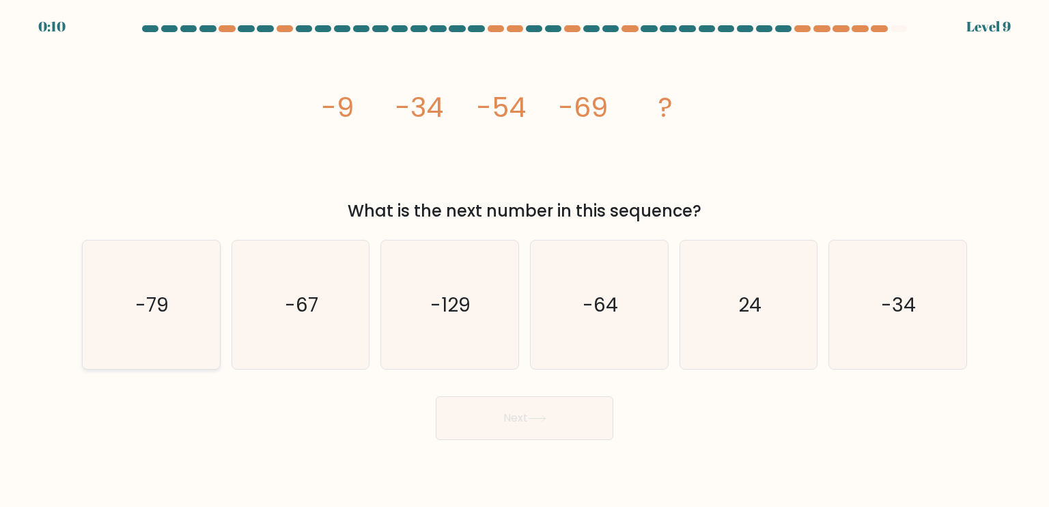
click at [111, 335] on icon "-79" at bounding box center [151, 304] width 128 height 128
click at [525, 260] on input "a. -79" at bounding box center [525, 256] width 1 height 7
radio input "true"
click at [476, 426] on button "Next" at bounding box center [525, 418] width 178 height 44
click at [510, 401] on button "Next" at bounding box center [525, 418] width 178 height 44
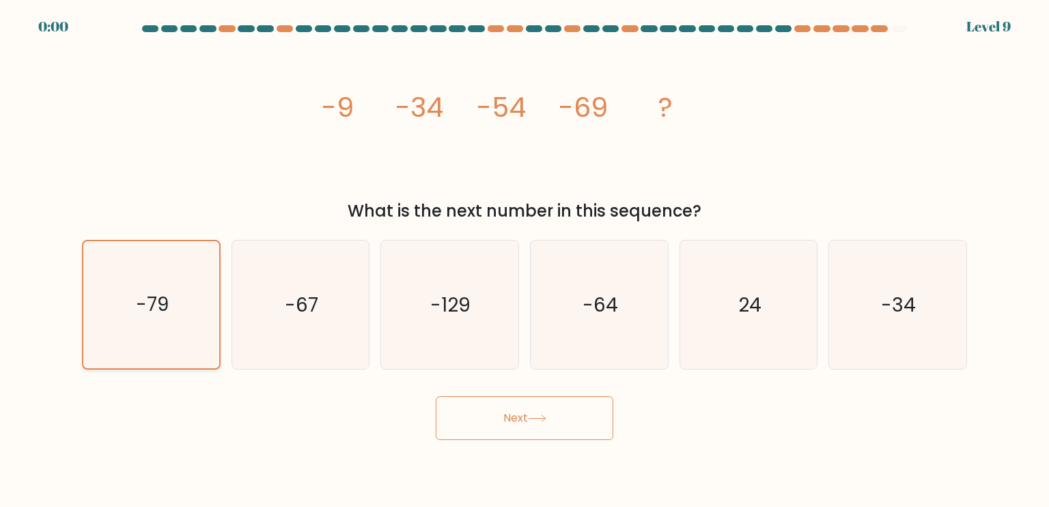
click at [136, 287] on icon "-79" at bounding box center [150, 304] width 127 height 127
click at [525, 260] on input "a. -79" at bounding box center [525, 256] width 1 height 7
click at [582, 420] on div "Next" at bounding box center [525, 413] width 902 height 54
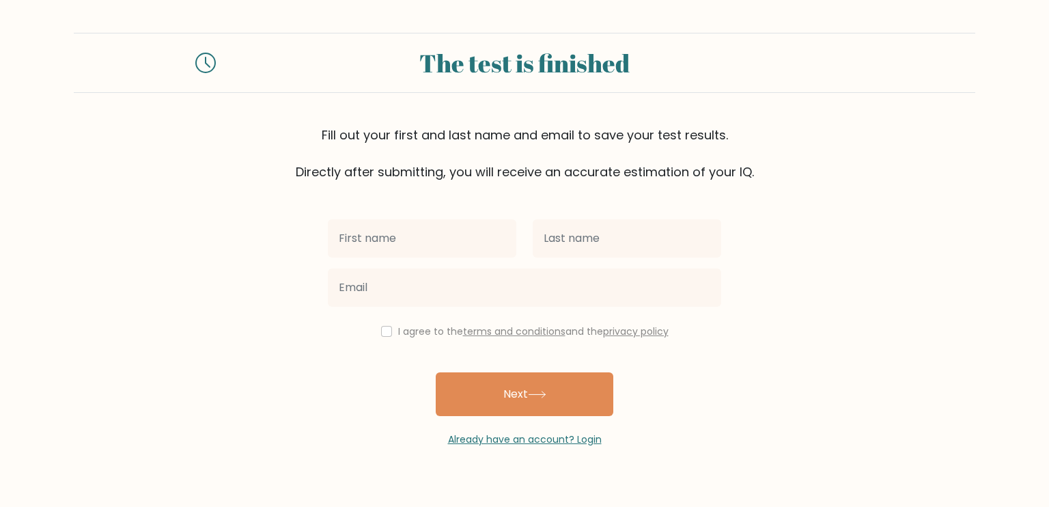
click at [417, 244] on input "text" at bounding box center [422, 238] width 189 height 38
type input "Lloyd Martin"
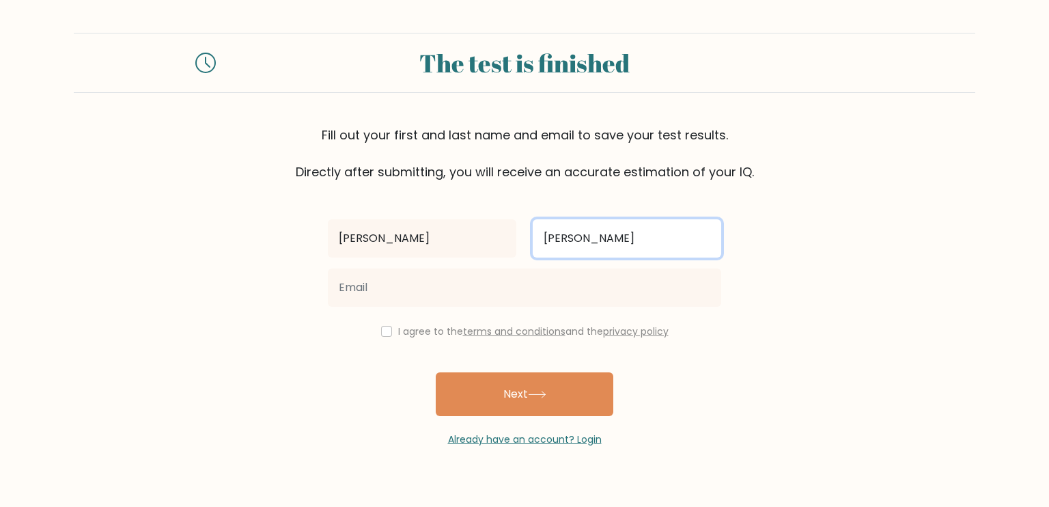
type input "Tejada"
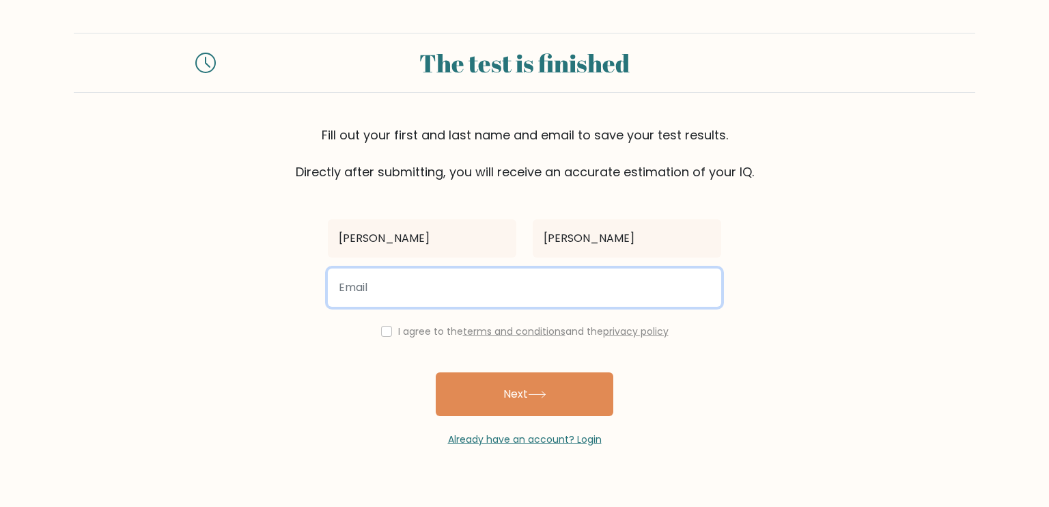
click at [388, 290] on input "email" at bounding box center [524, 287] width 393 height 38
type input "Ltmartin0917@gmail.com"
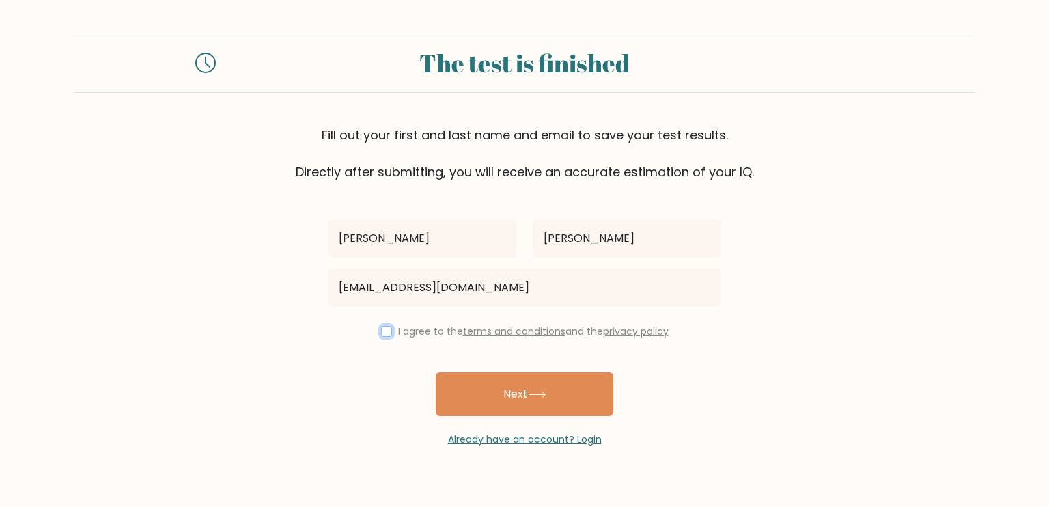
click at [387, 335] on input "checkbox" at bounding box center [386, 331] width 11 height 11
checkbox input "true"
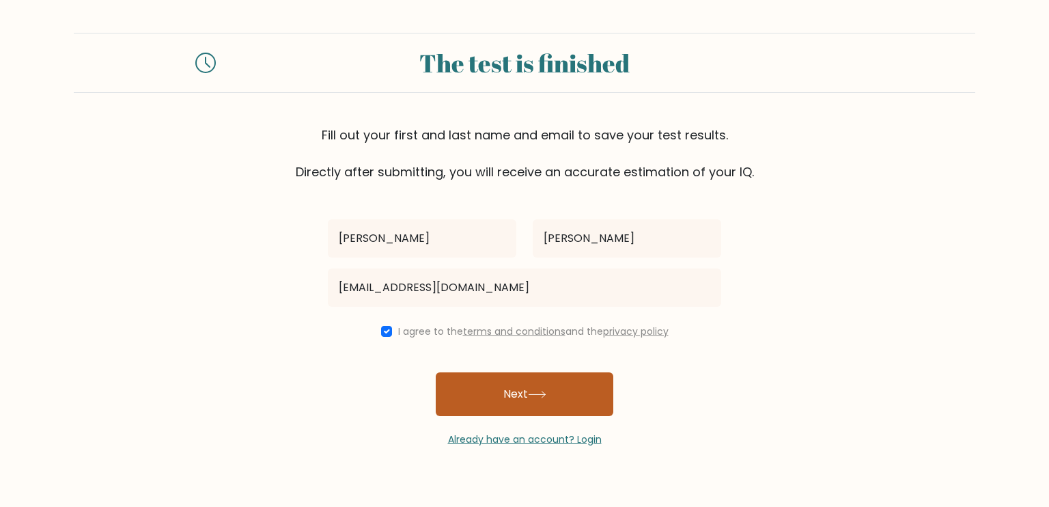
click at [481, 400] on button "Next" at bounding box center [525, 394] width 178 height 44
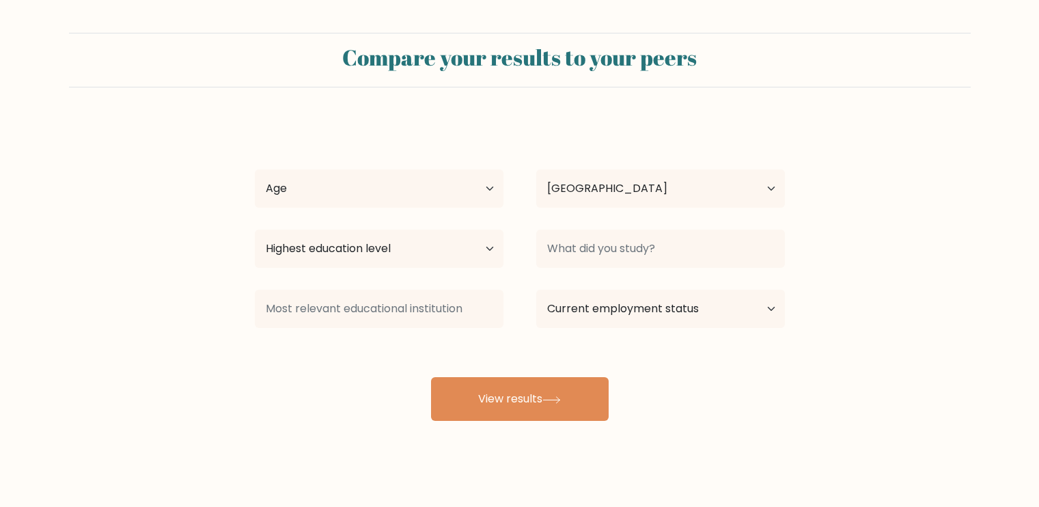
select select "PH"
click at [438, 207] on select "Age Under 18 years old 18-24 years old 25-34 years old 35-44 years old 45-54 ye…" at bounding box center [379, 188] width 249 height 38
select select "18_24"
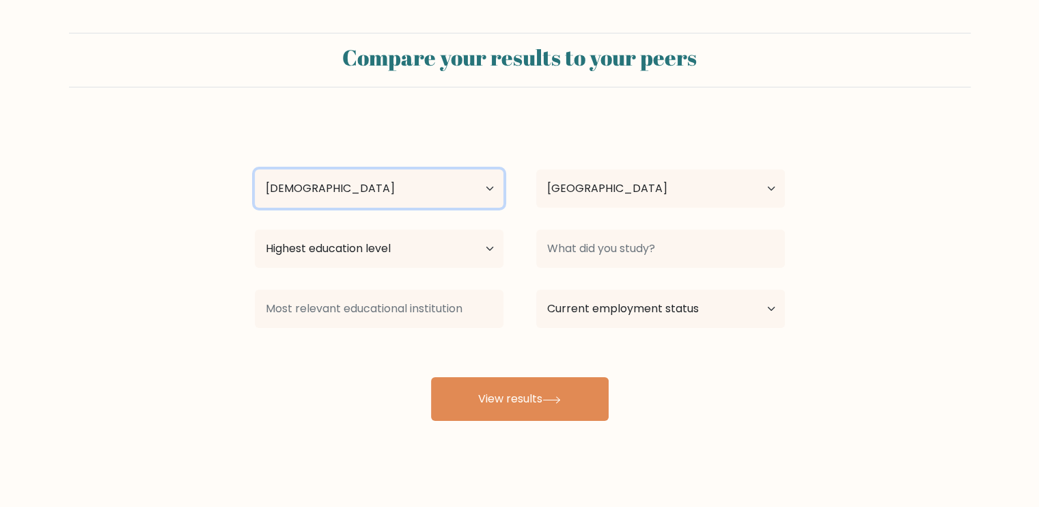
click at [255, 169] on select "Age Under 18 years old 18-24 years old 25-34 years old 35-44 years old 45-54 ye…" at bounding box center [379, 188] width 249 height 38
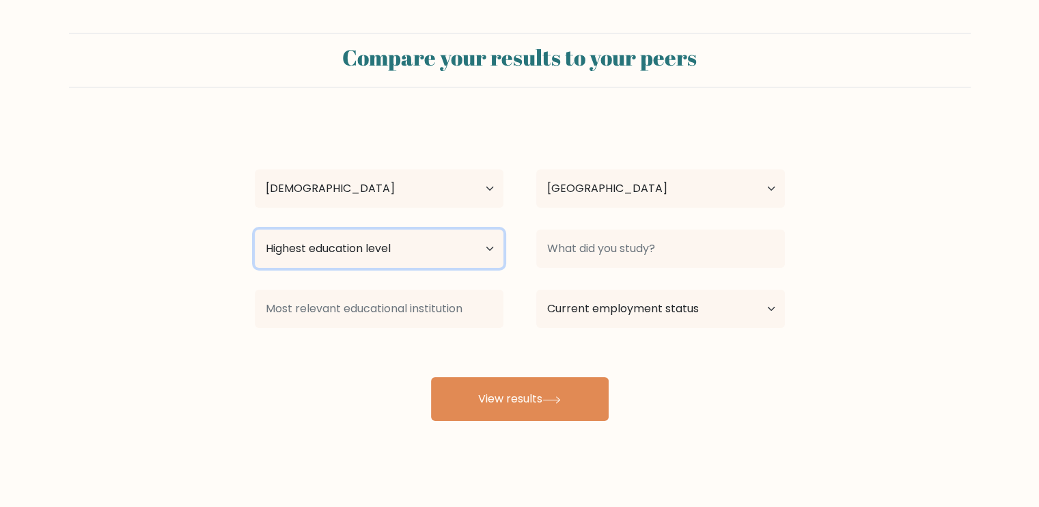
click at [388, 259] on select "Highest education level No schooling Primary Lower Secondary Upper Secondary Oc…" at bounding box center [379, 249] width 249 height 38
select select "bachelors_degree"
click at [255, 230] on select "Highest education level No schooling Primary Lower Secondary Upper Secondary Oc…" at bounding box center [379, 249] width 249 height 38
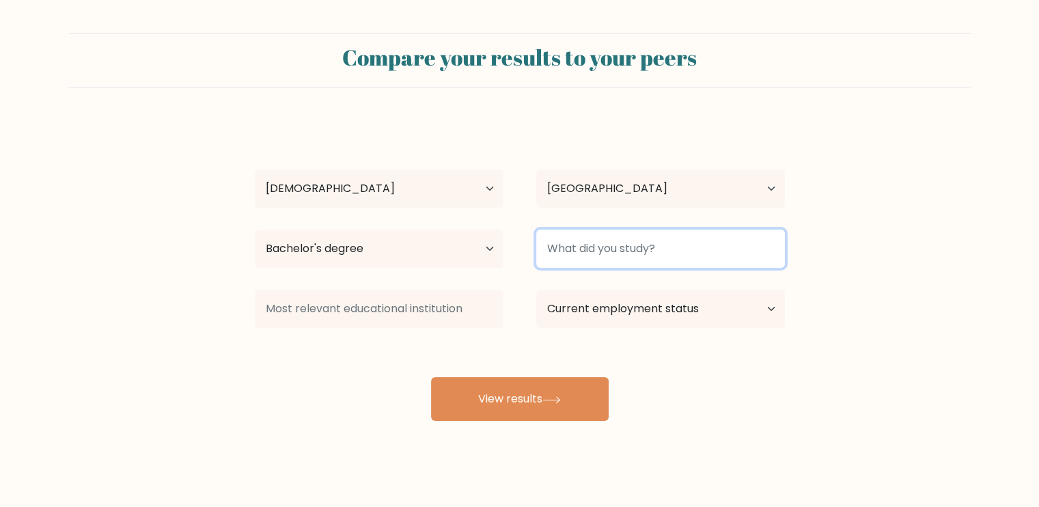
click at [581, 260] on input at bounding box center [660, 249] width 249 height 38
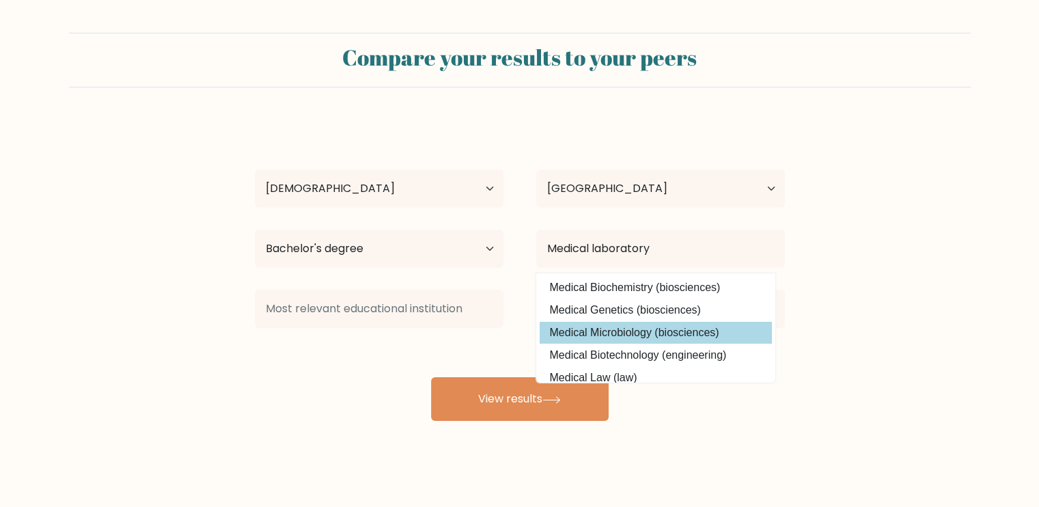
click at [555, 333] on option "Medical Microbiology (biosciences)" at bounding box center [656, 333] width 232 height 22
type input "Medical Microbiology"
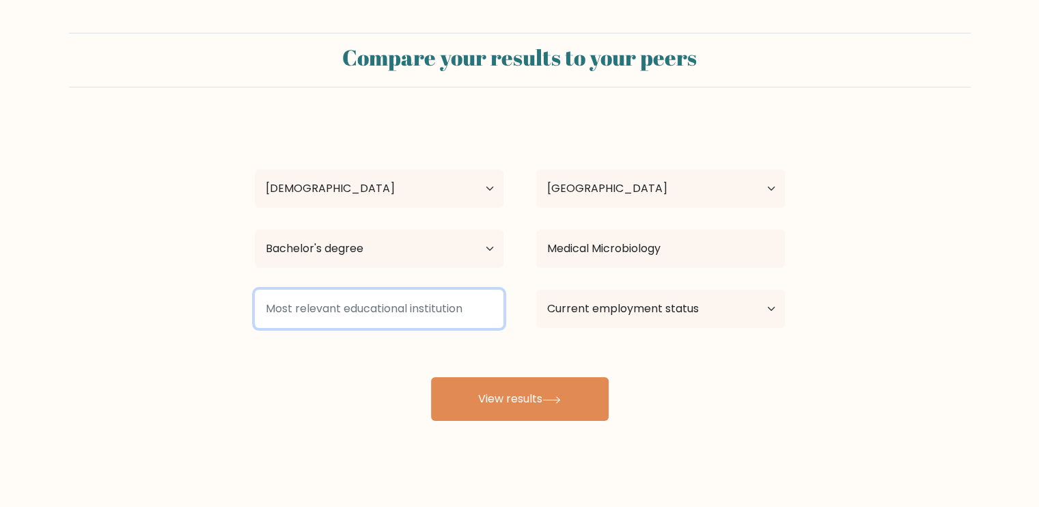
click at [436, 319] on input at bounding box center [379, 309] width 249 height 38
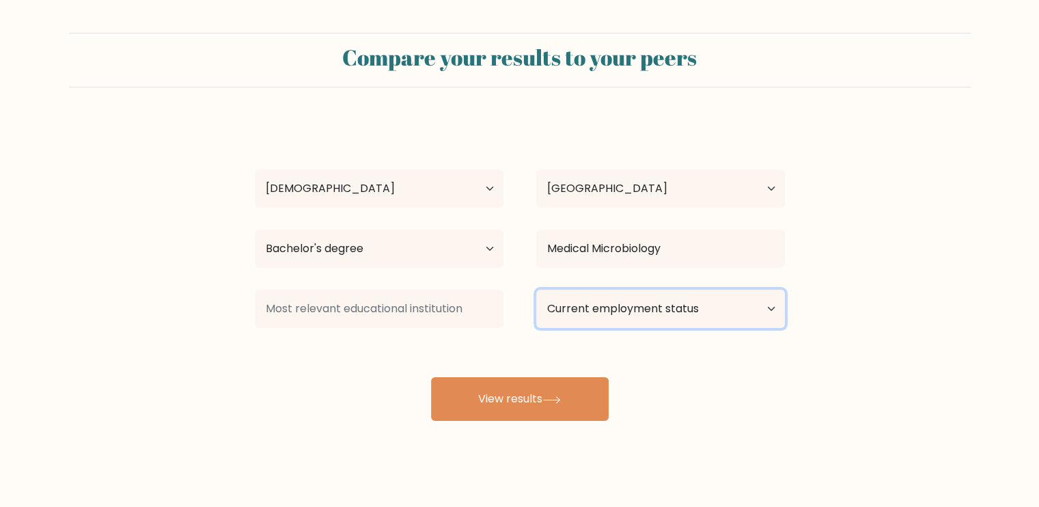
click at [648, 320] on select "Current employment status Employed Student Retired Other / prefer not to answer" at bounding box center [660, 309] width 249 height 38
select select "student"
click at [536, 290] on select "Current employment status Employed Student Retired Other / prefer not to answer" at bounding box center [660, 309] width 249 height 38
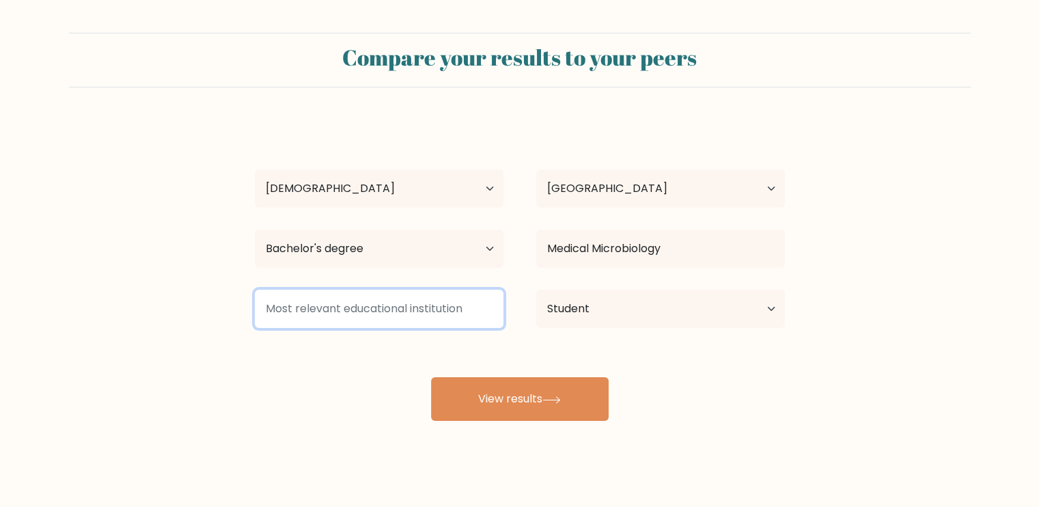
click at [342, 313] on input at bounding box center [379, 309] width 249 height 38
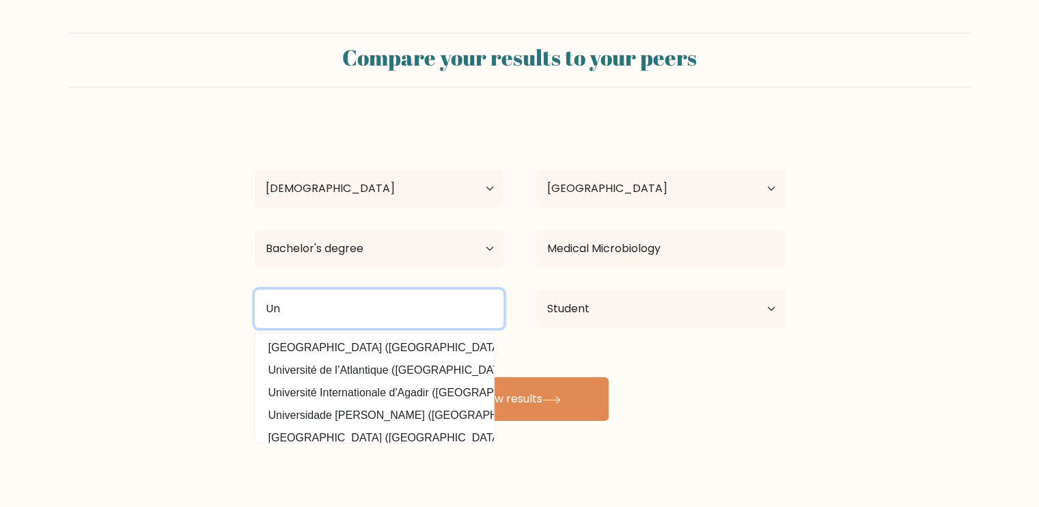
type input "U"
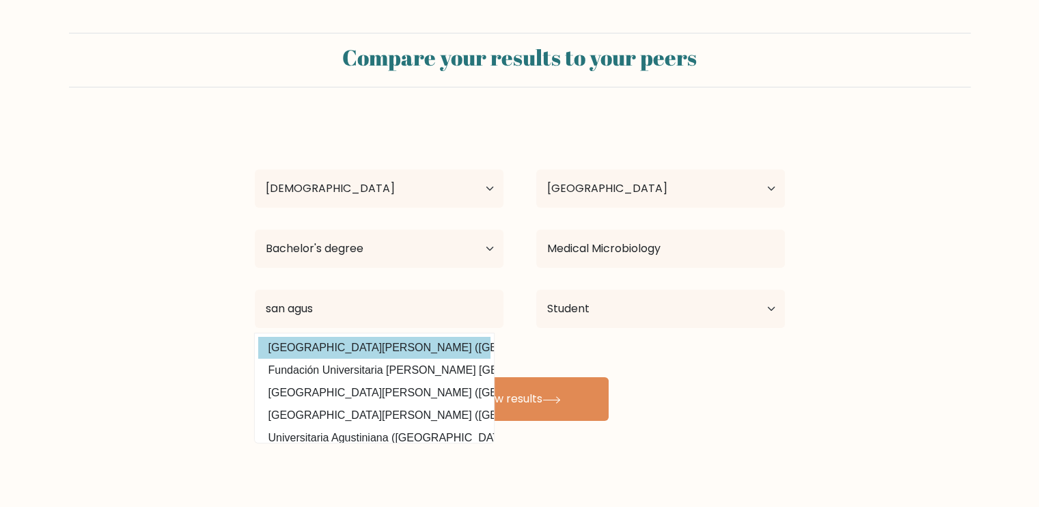
click at [357, 348] on option "University of San Agustin (Philippines)" at bounding box center [374, 348] width 232 height 22
type input "[GEOGRAPHIC_DATA][PERSON_NAME]"
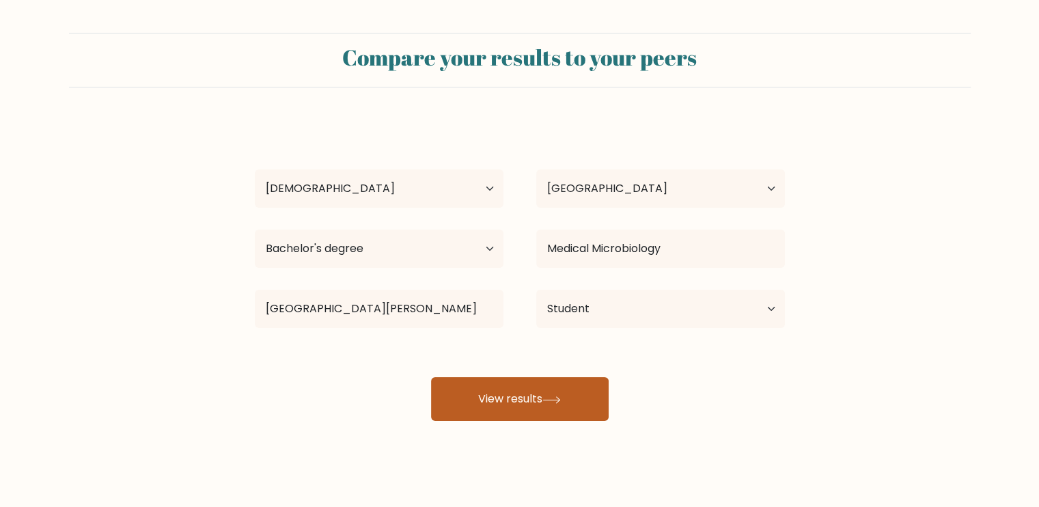
click at [506, 406] on button "View results" at bounding box center [520, 399] width 178 height 44
